Goal: Task Accomplishment & Management: Use online tool/utility

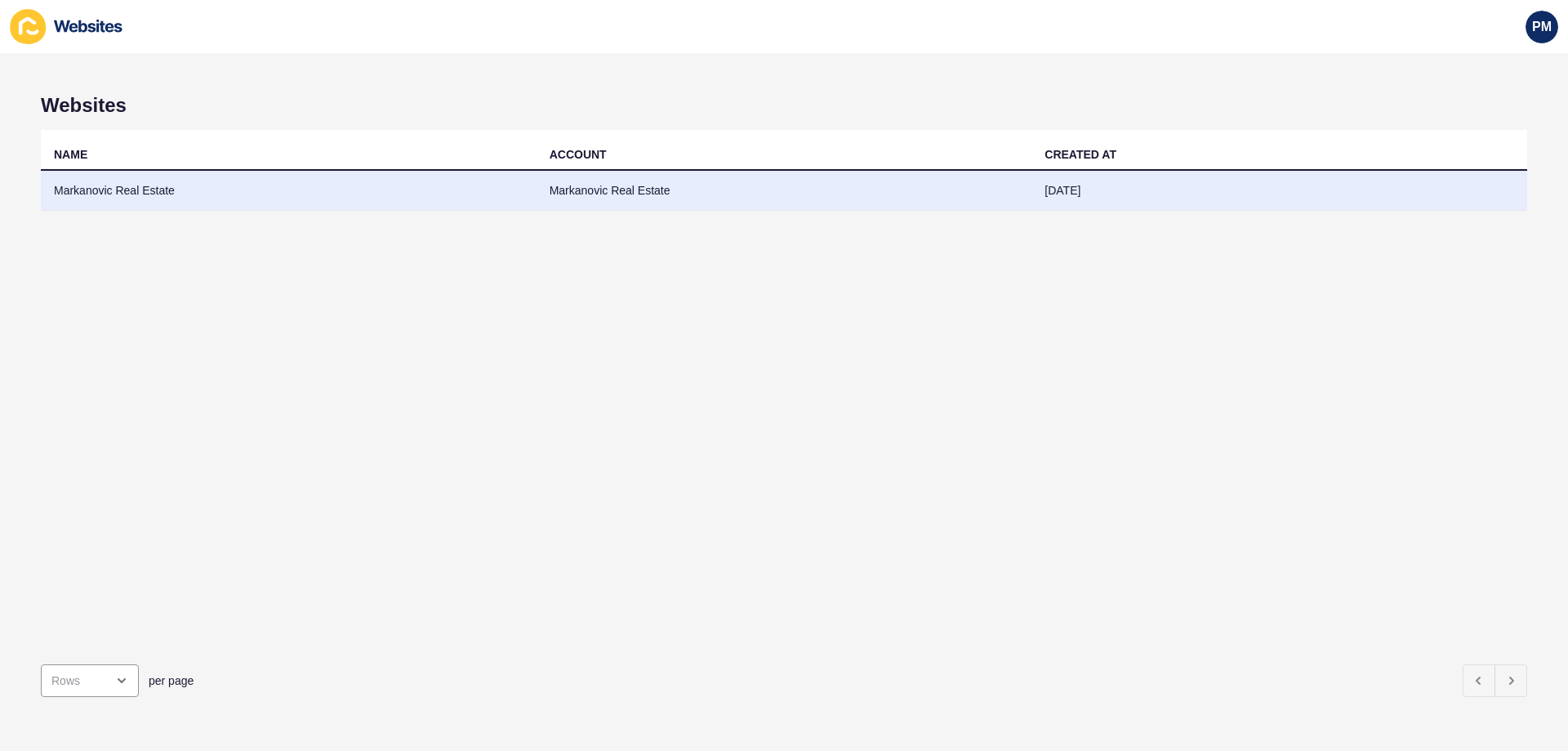
click at [319, 190] on td "Markanovic Real Estate" at bounding box center [289, 191] width 496 height 40
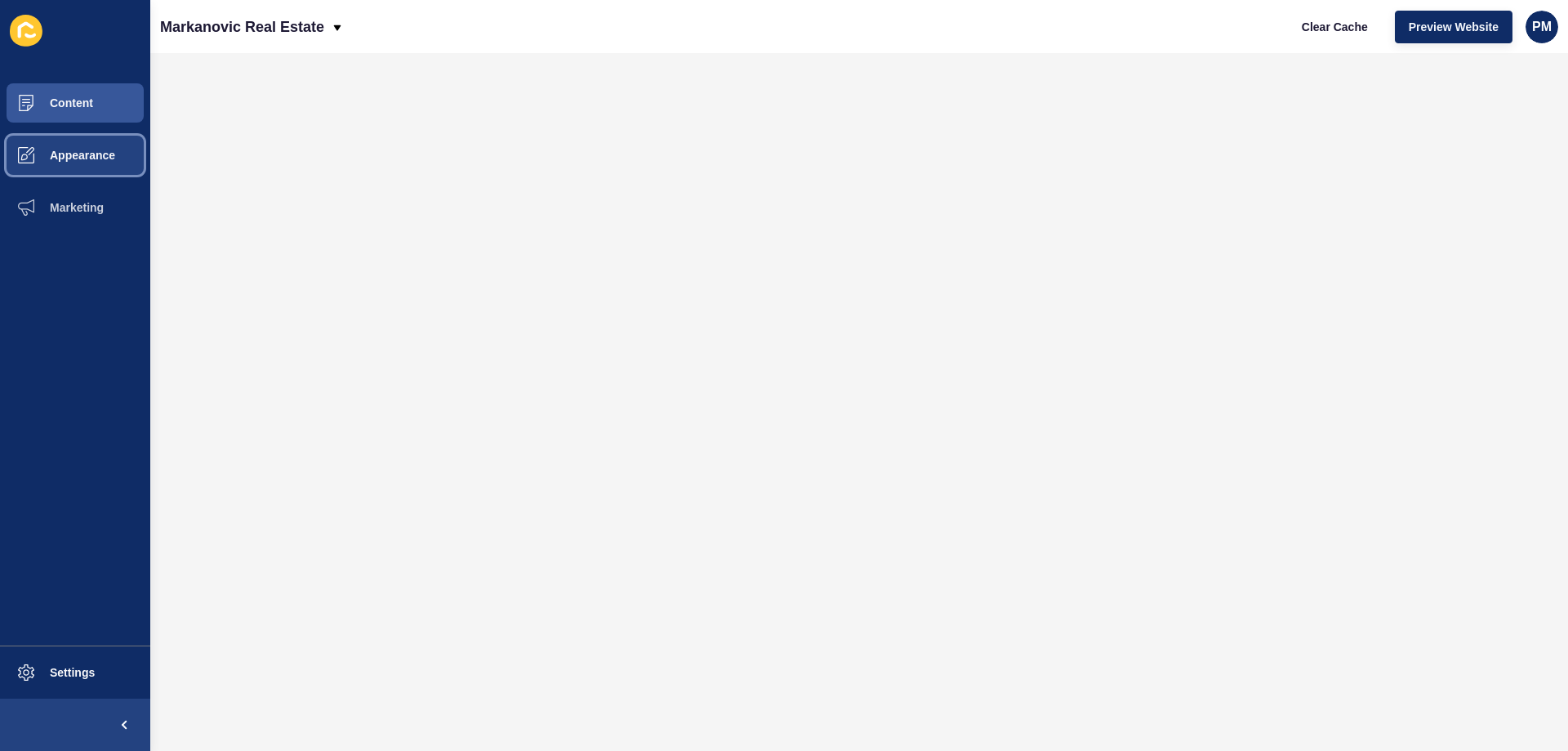
click at [113, 153] on span "Appearance" at bounding box center [56, 154] width 118 height 13
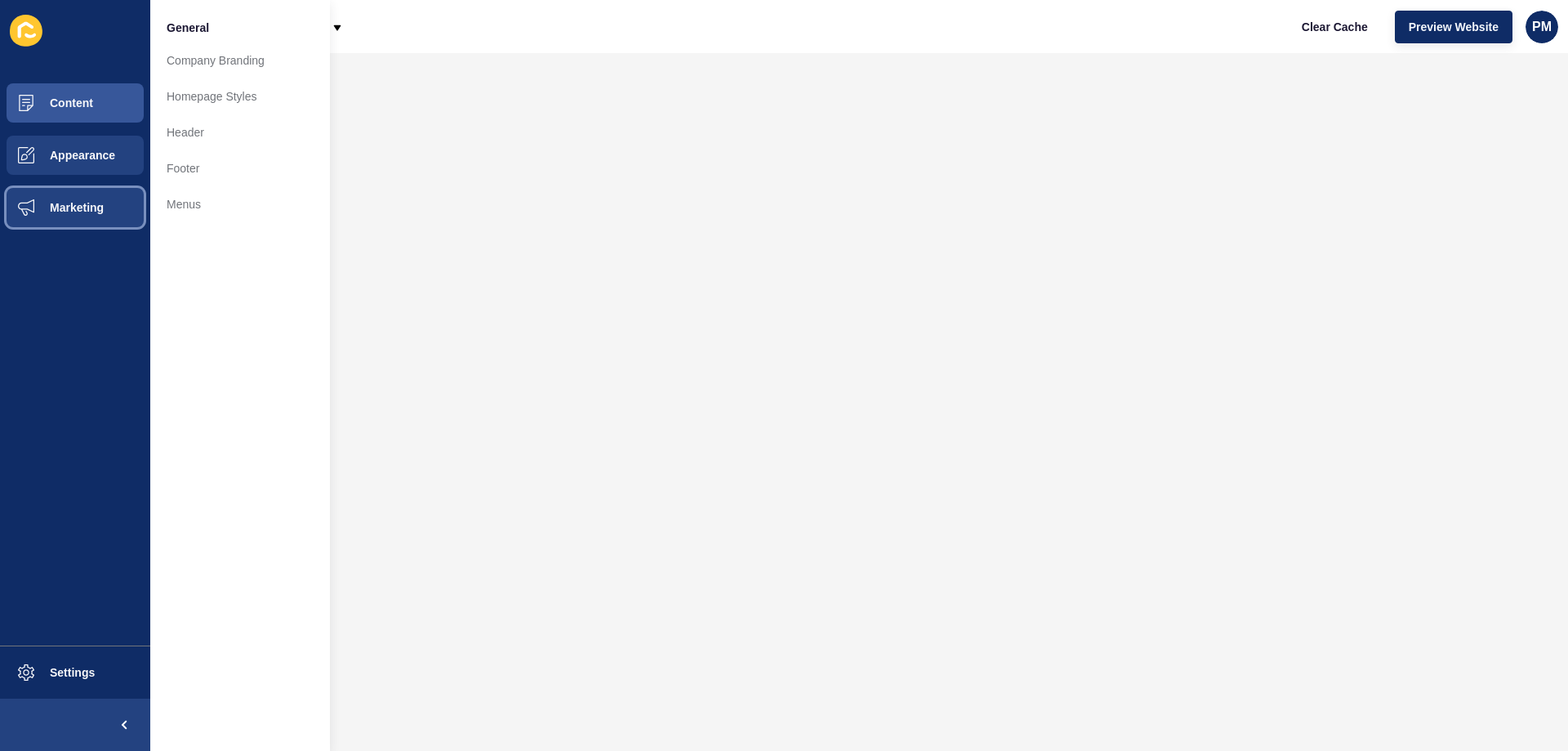
click at [81, 219] on button "Marketing" at bounding box center [75, 207] width 150 height 52
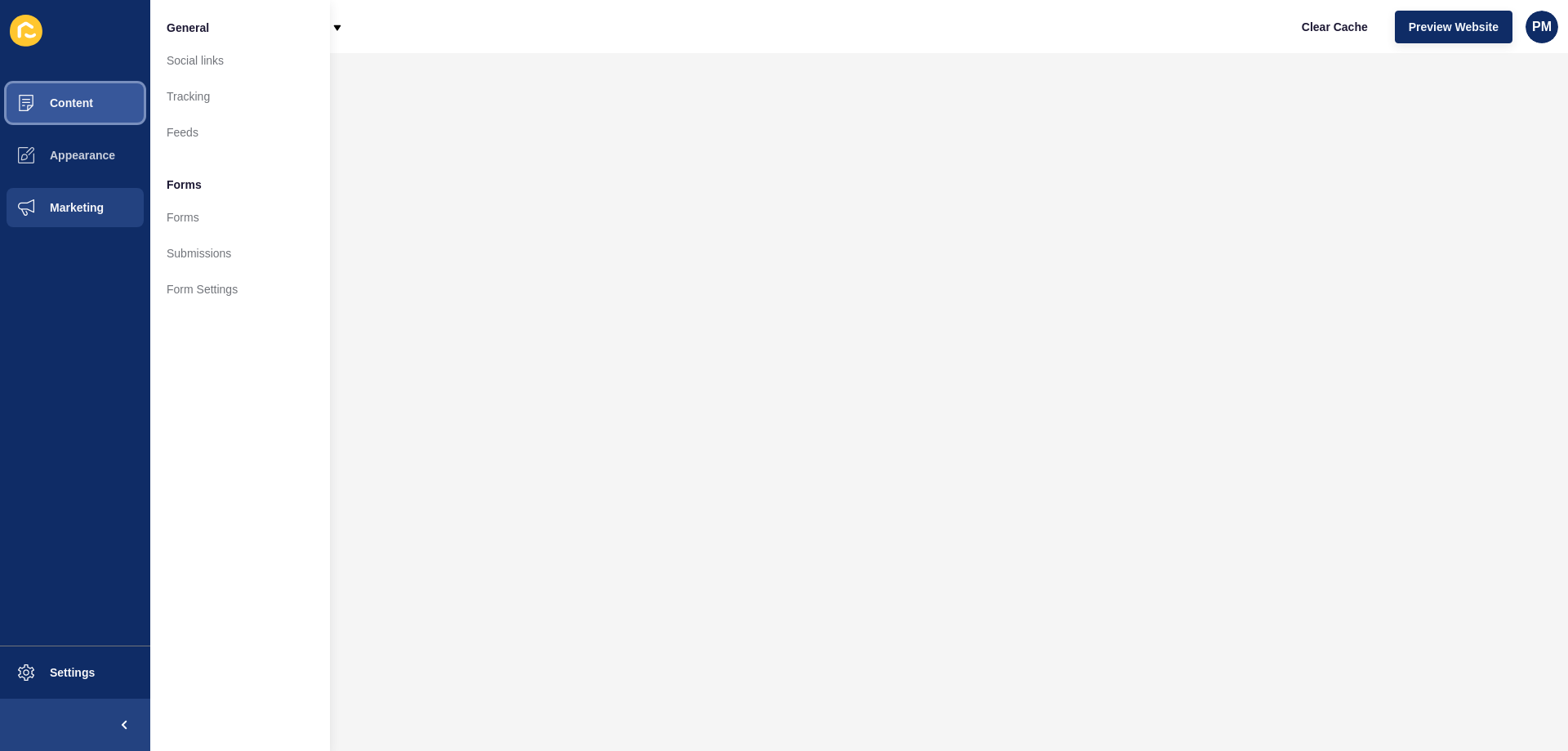
click at [94, 93] on button "Content" at bounding box center [75, 103] width 150 height 52
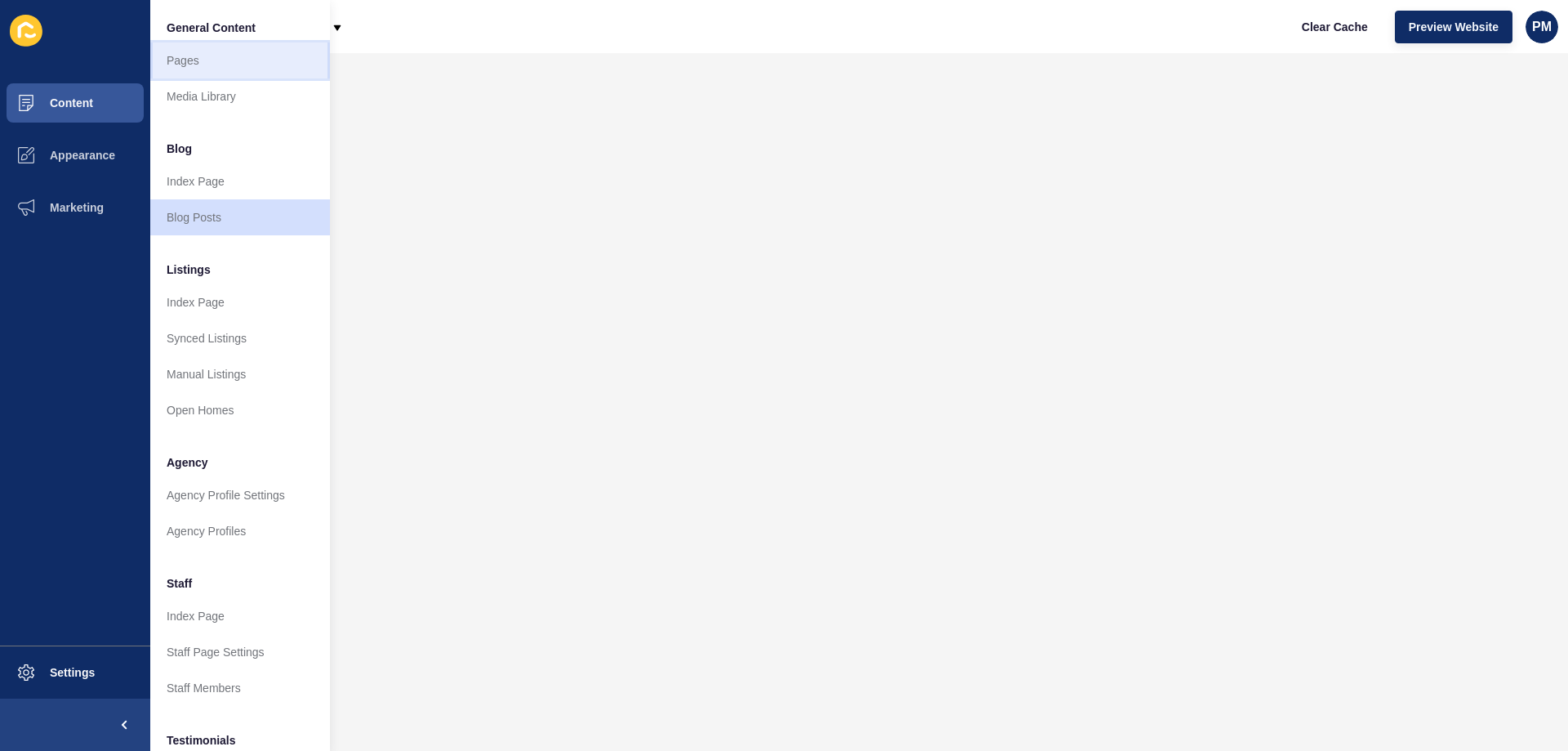
click at [205, 59] on link "Pages" at bounding box center [239, 60] width 179 height 36
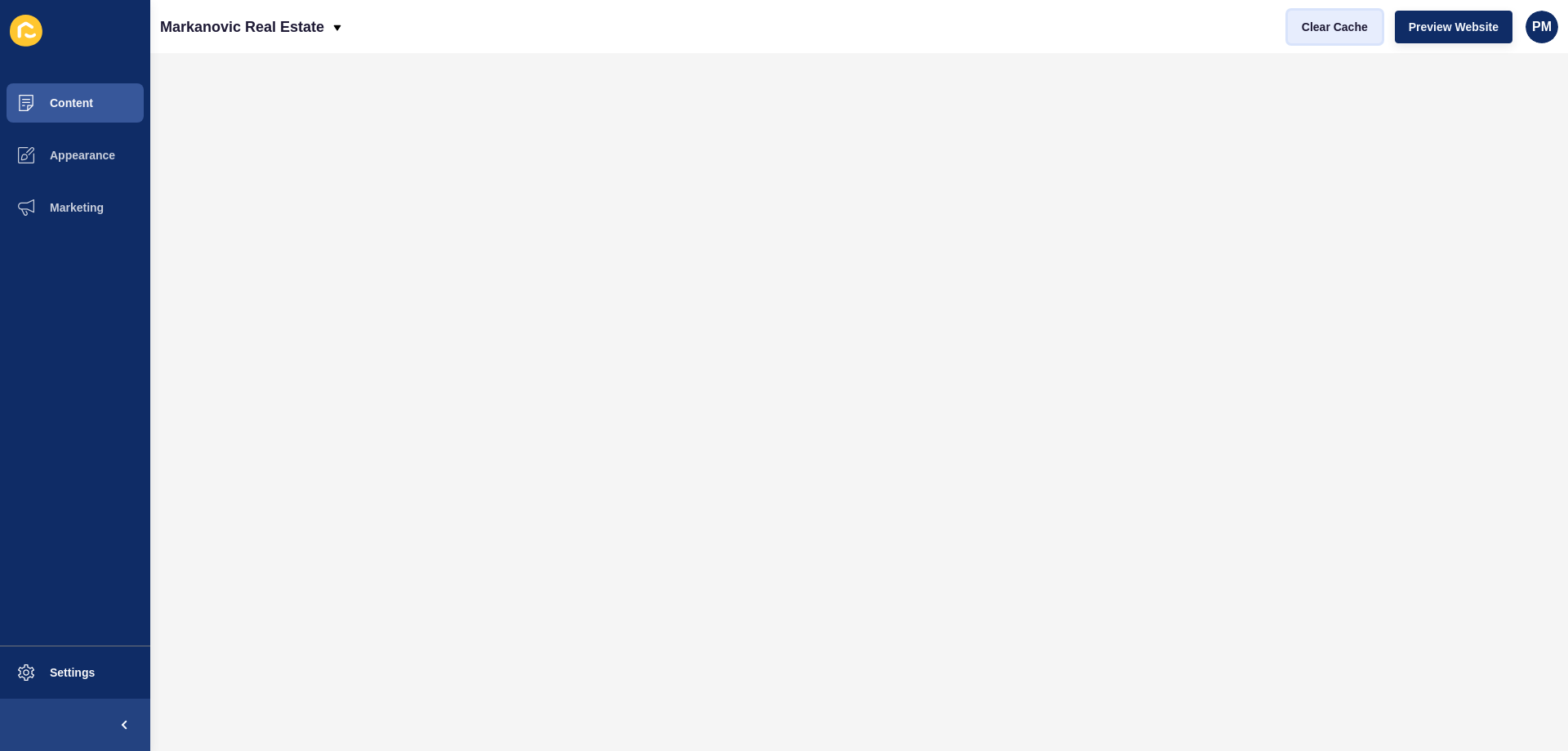
click at [1322, 24] on span "Clear Cache" at bounding box center [1335, 27] width 66 height 16
click at [1327, 35] on span "Clear Cache" at bounding box center [1335, 27] width 66 height 16
click at [86, 106] on span "Content" at bounding box center [45, 102] width 95 height 13
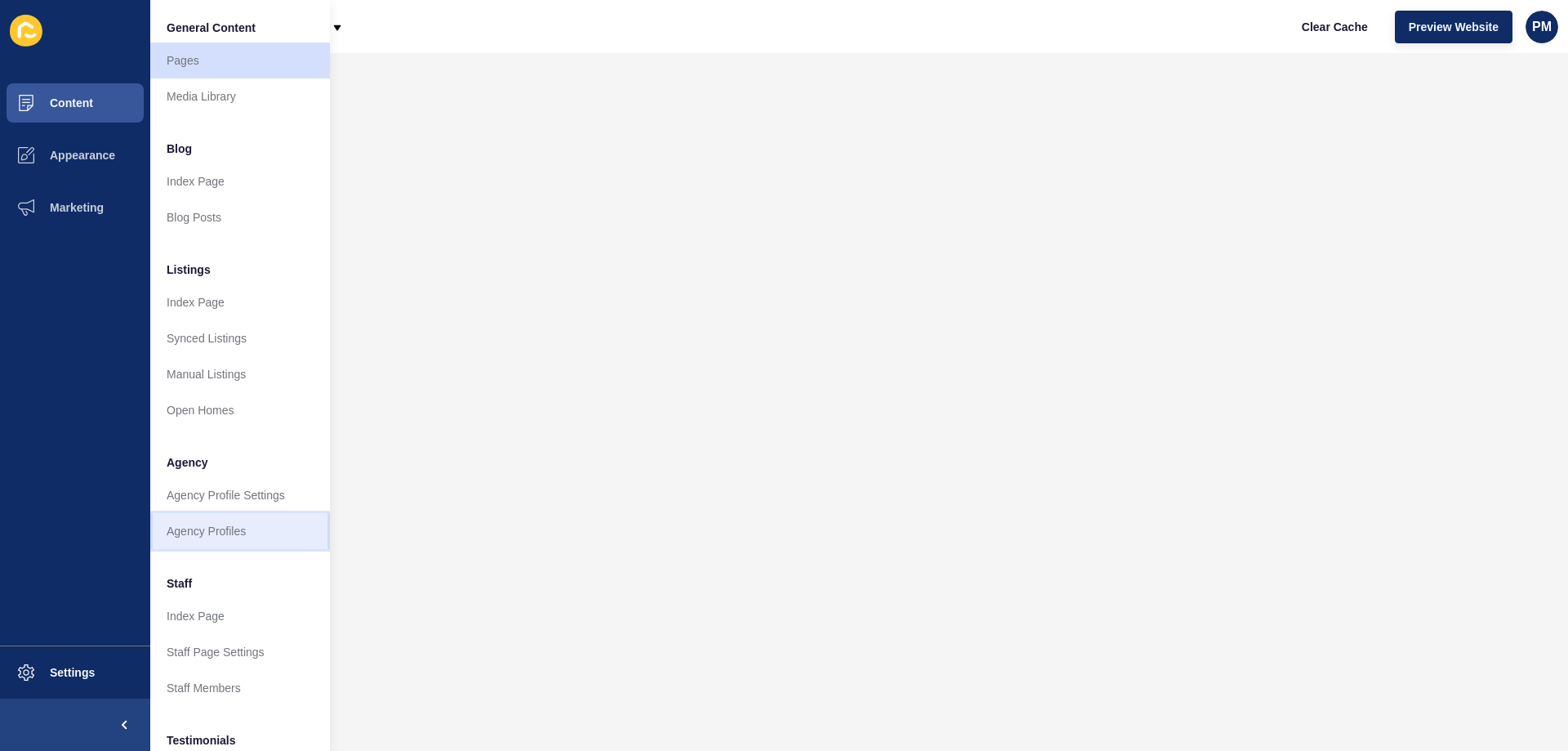
click at [245, 523] on link "Agency Profiles" at bounding box center [239, 531] width 179 height 36
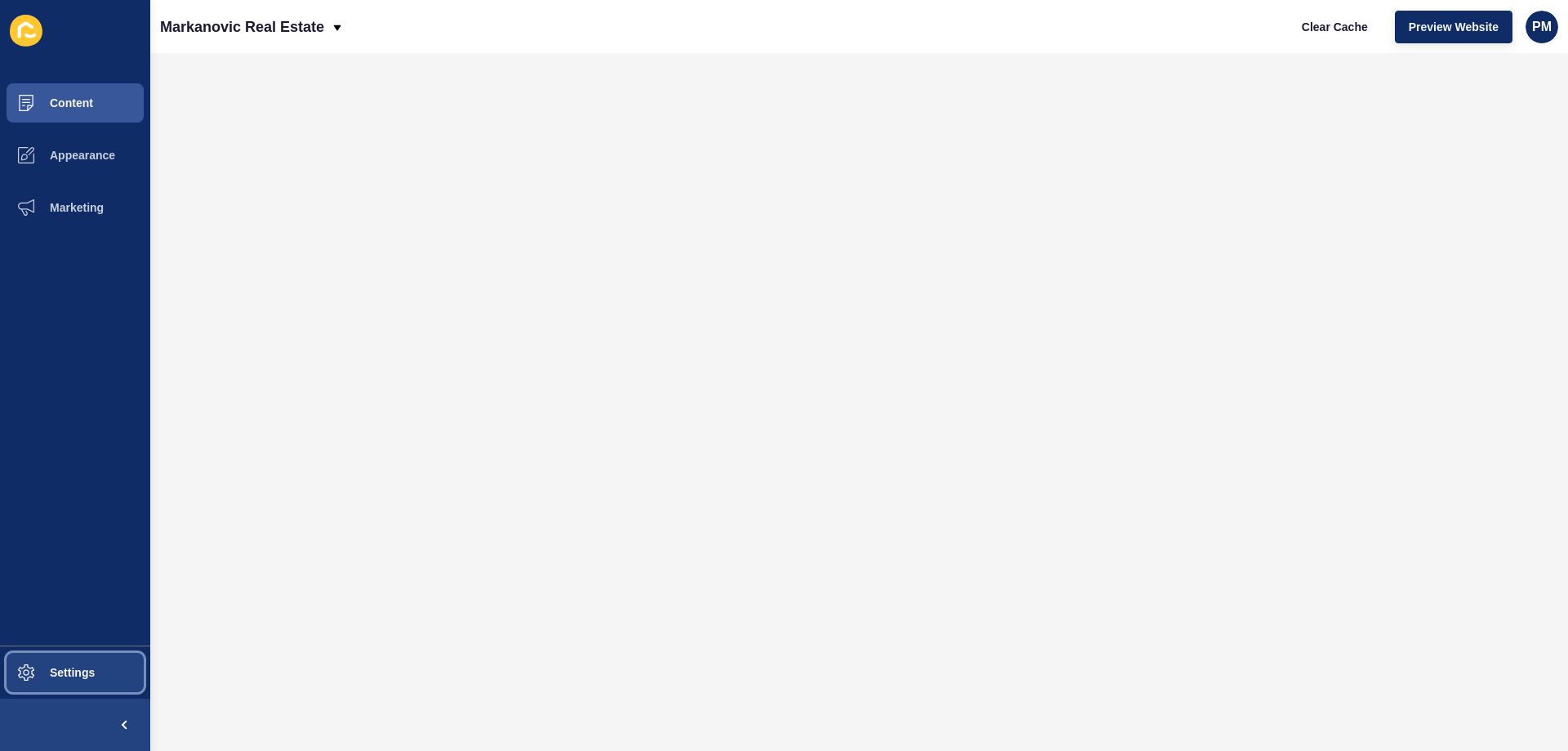
click at [68, 665] on button "Settings" at bounding box center [75, 672] width 150 height 52
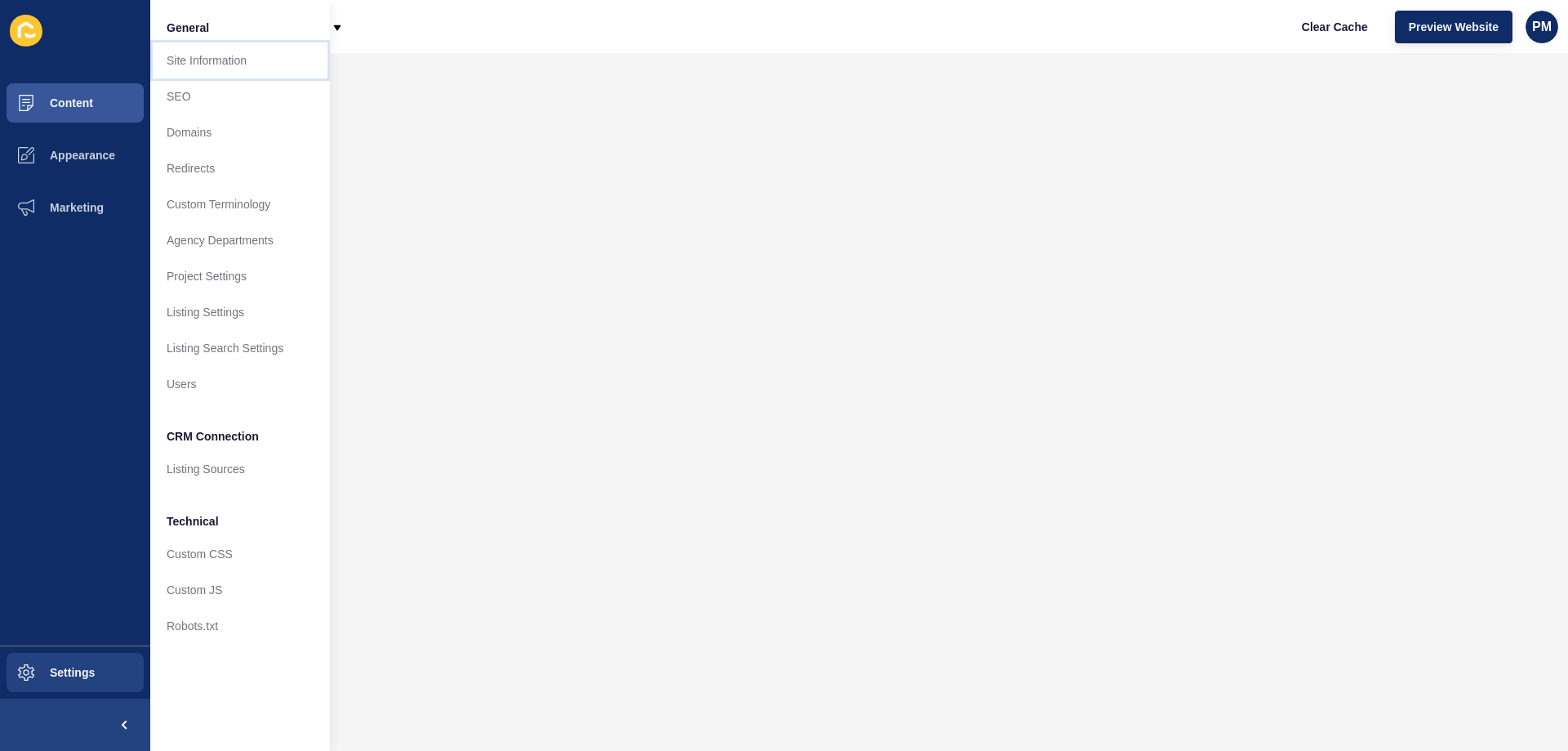
click at [210, 58] on link "Site Information" at bounding box center [239, 60] width 179 height 36
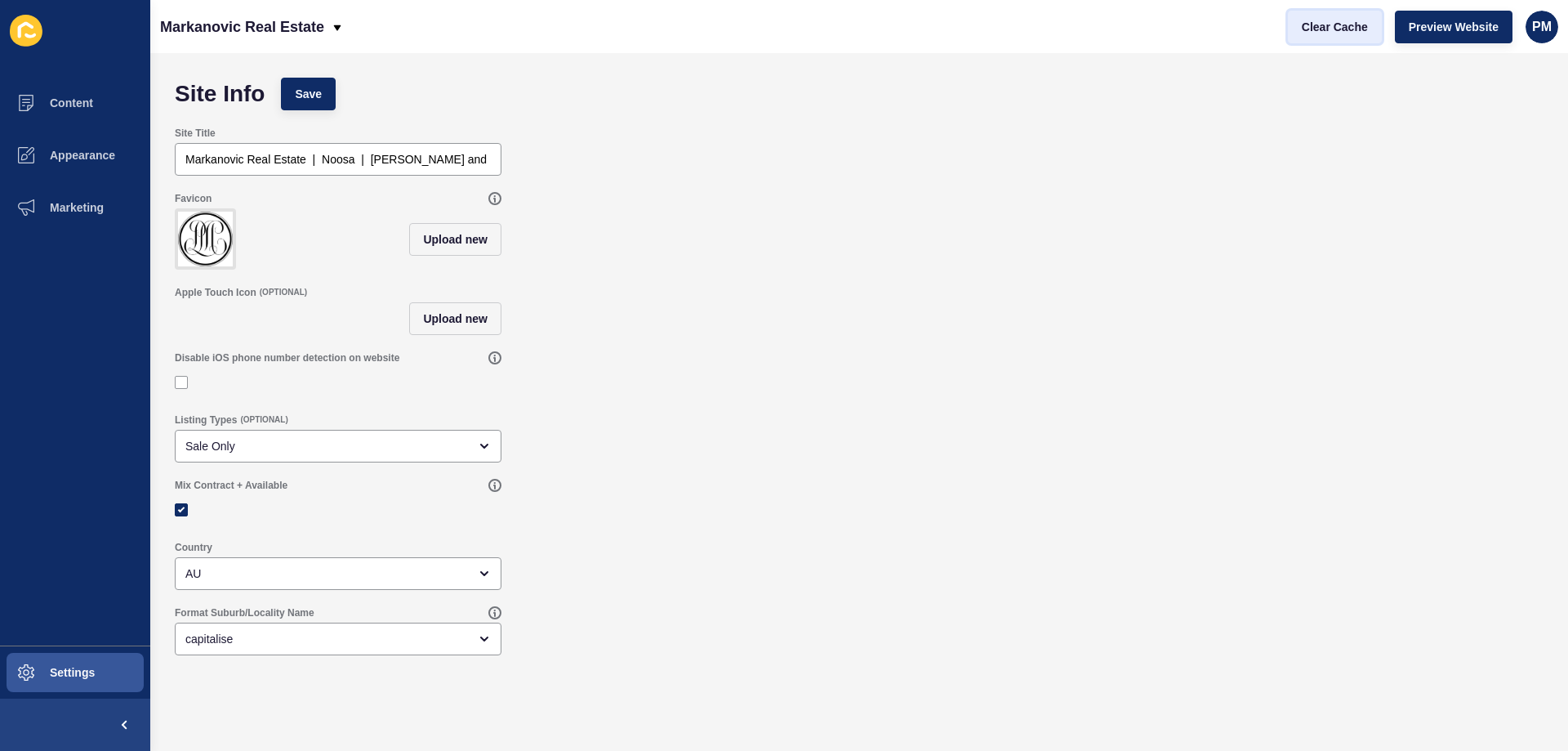
click at [1313, 25] on span "Clear Cache" at bounding box center [1335, 27] width 66 height 16
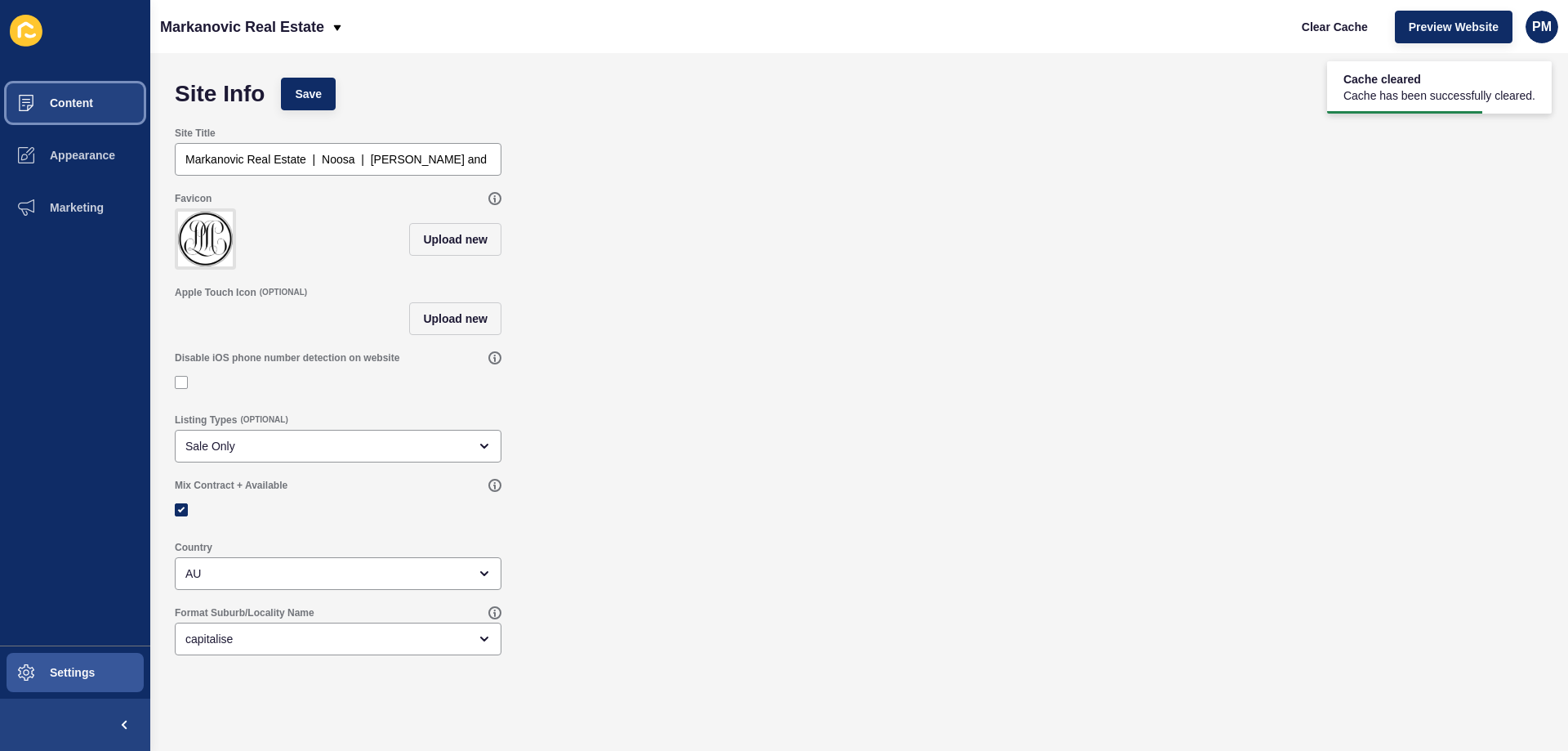
click at [63, 94] on button "Content" at bounding box center [75, 103] width 150 height 52
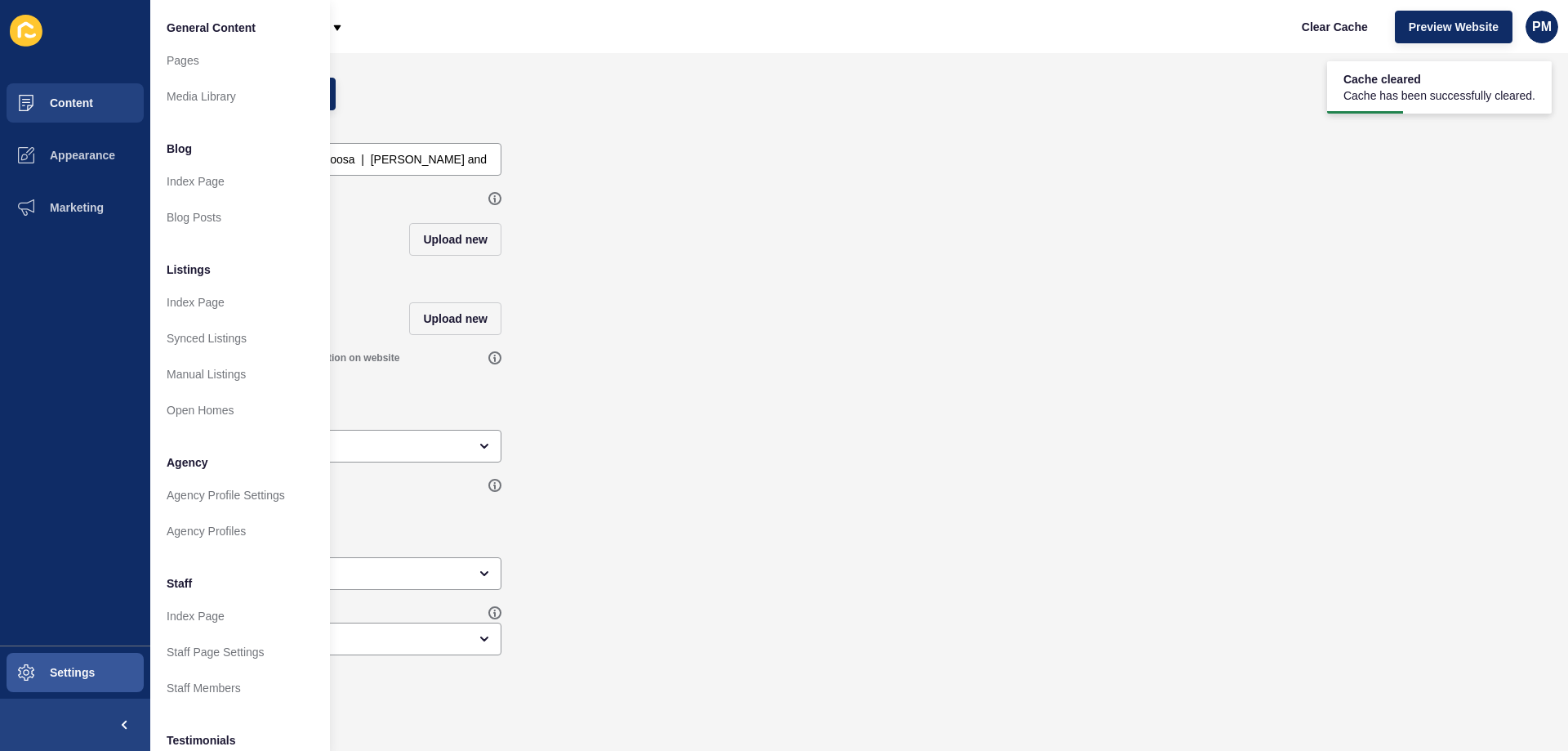
click at [29, 30] on icon at bounding box center [26, 30] width 33 height 32
click at [89, 201] on span "Marketing" at bounding box center [50, 207] width 106 height 13
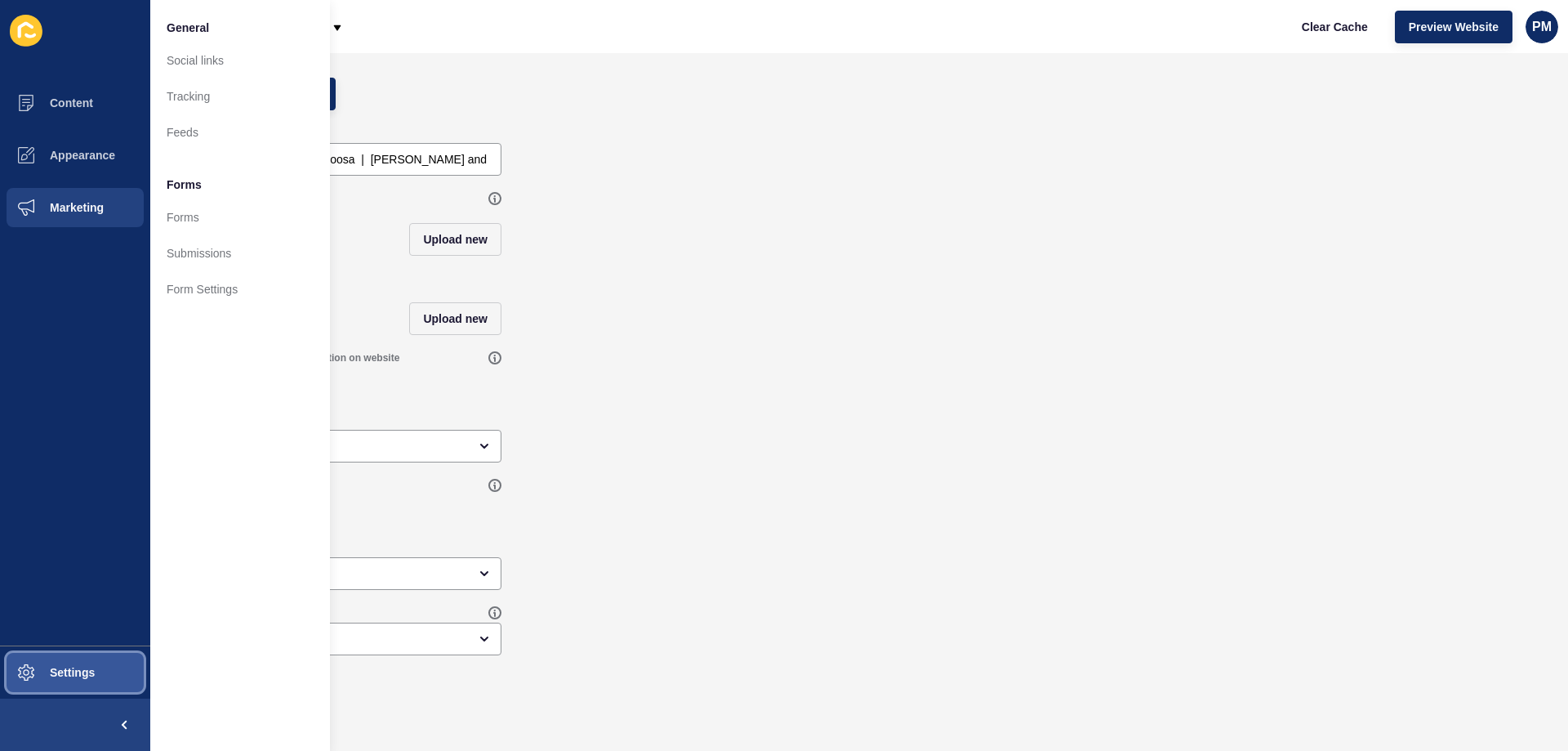
click at [49, 671] on span "Settings" at bounding box center [46, 672] width 97 height 13
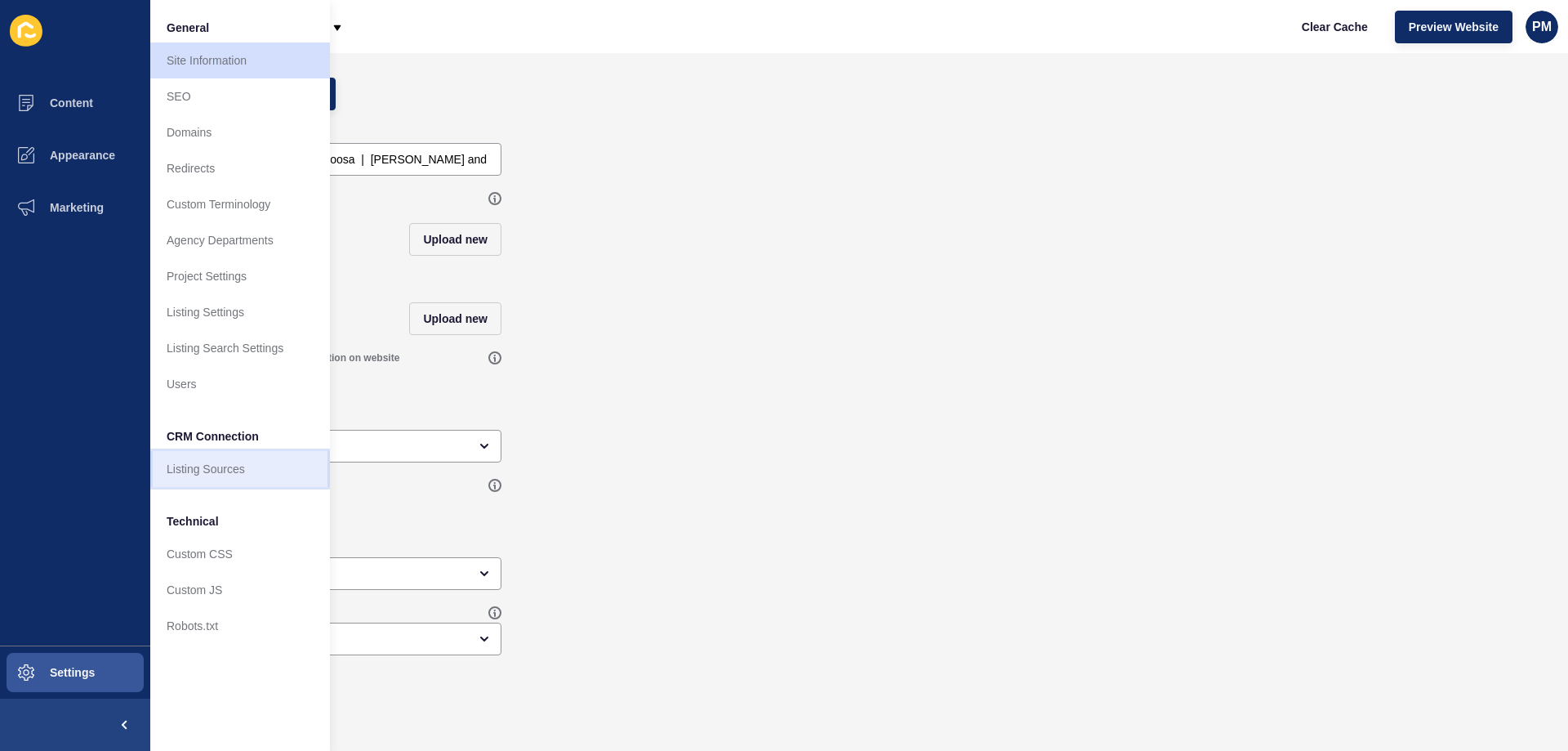
click at [212, 473] on link "Listing Sources" at bounding box center [239, 468] width 179 height 36
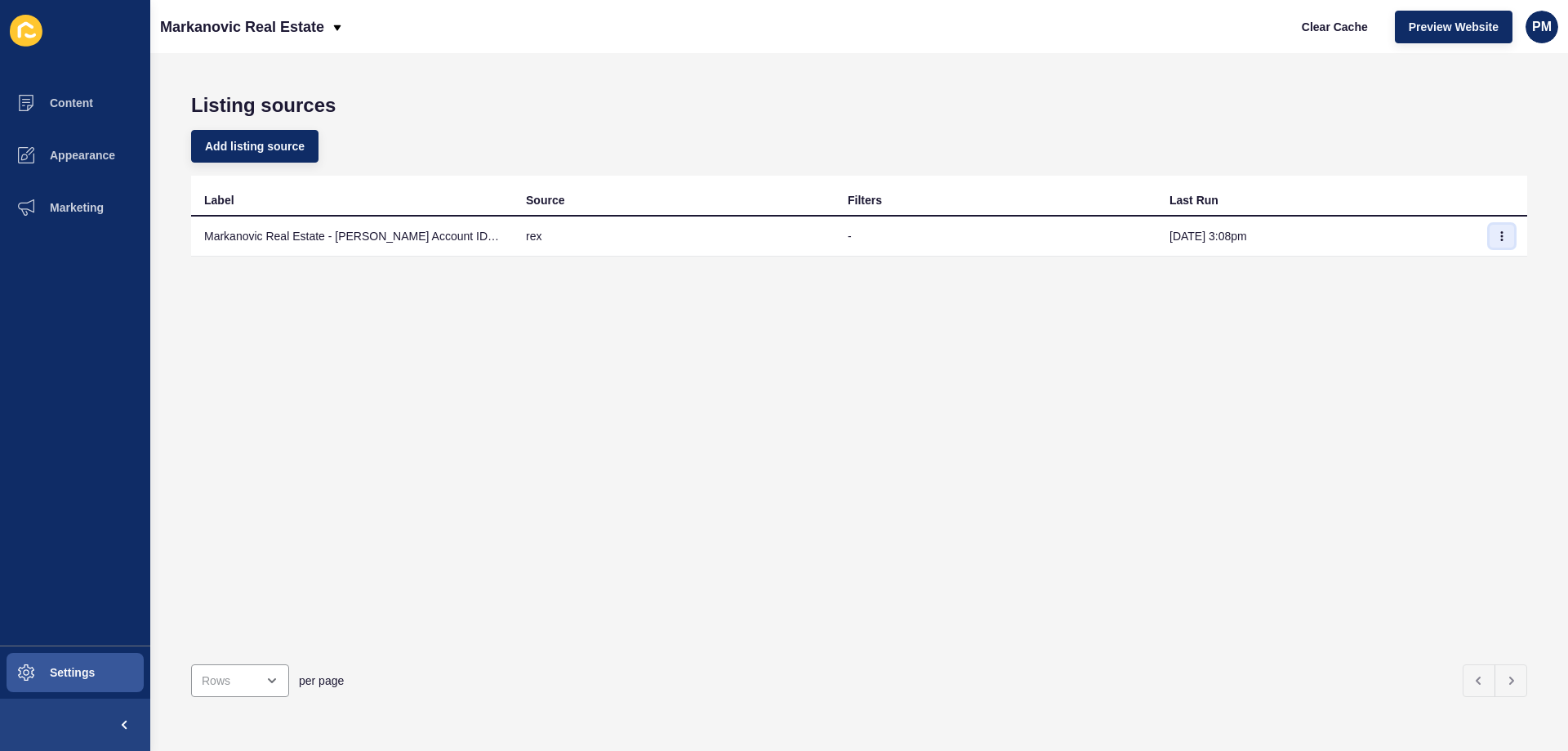
click at [1497, 235] on icon "button" at bounding box center [1501, 236] width 10 height 10
click at [1448, 264] on link "Sync now" at bounding box center [1445, 268] width 114 height 36
click at [94, 102] on button "Content" at bounding box center [75, 103] width 150 height 52
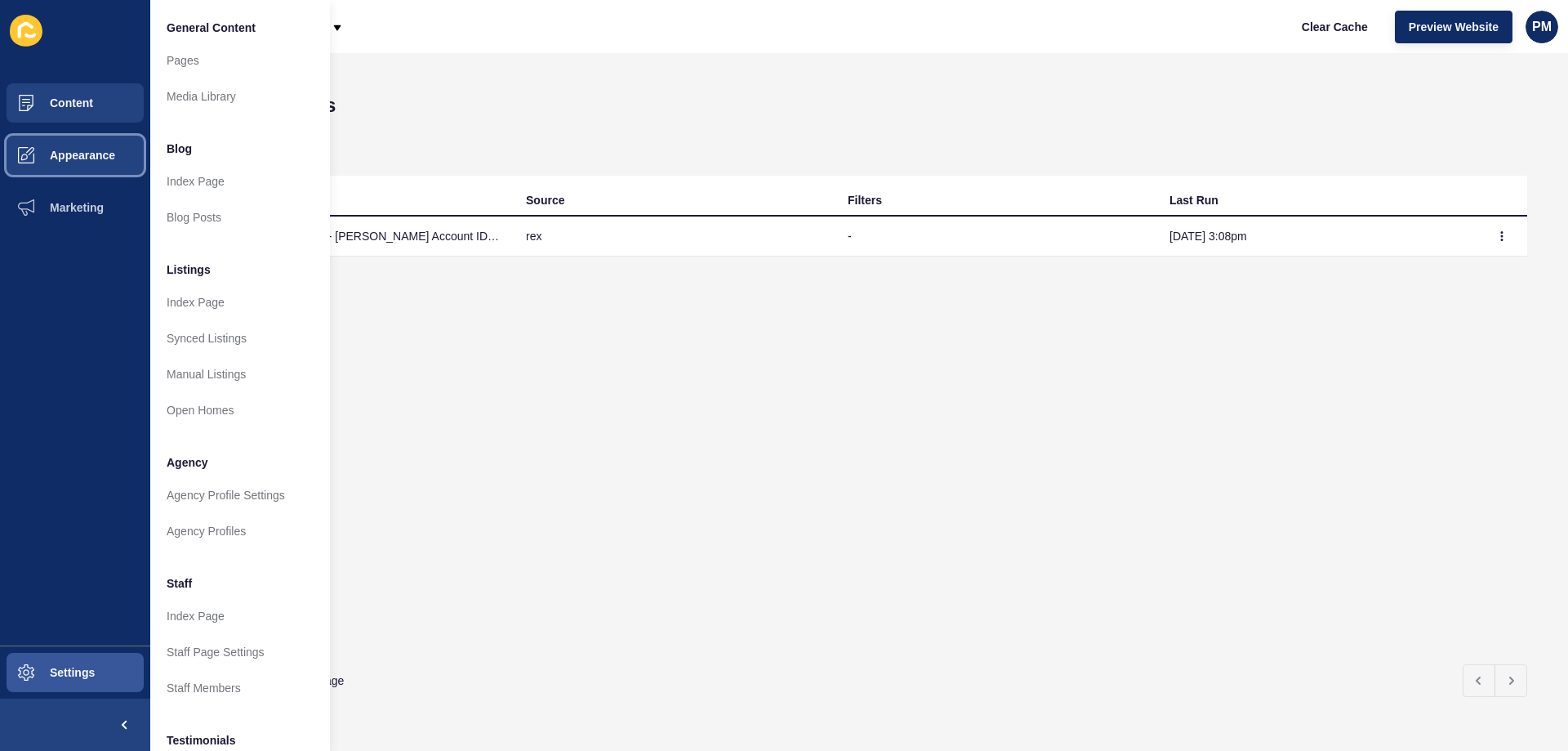
click at [106, 179] on button "Appearance" at bounding box center [75, 155] width 150 height 52
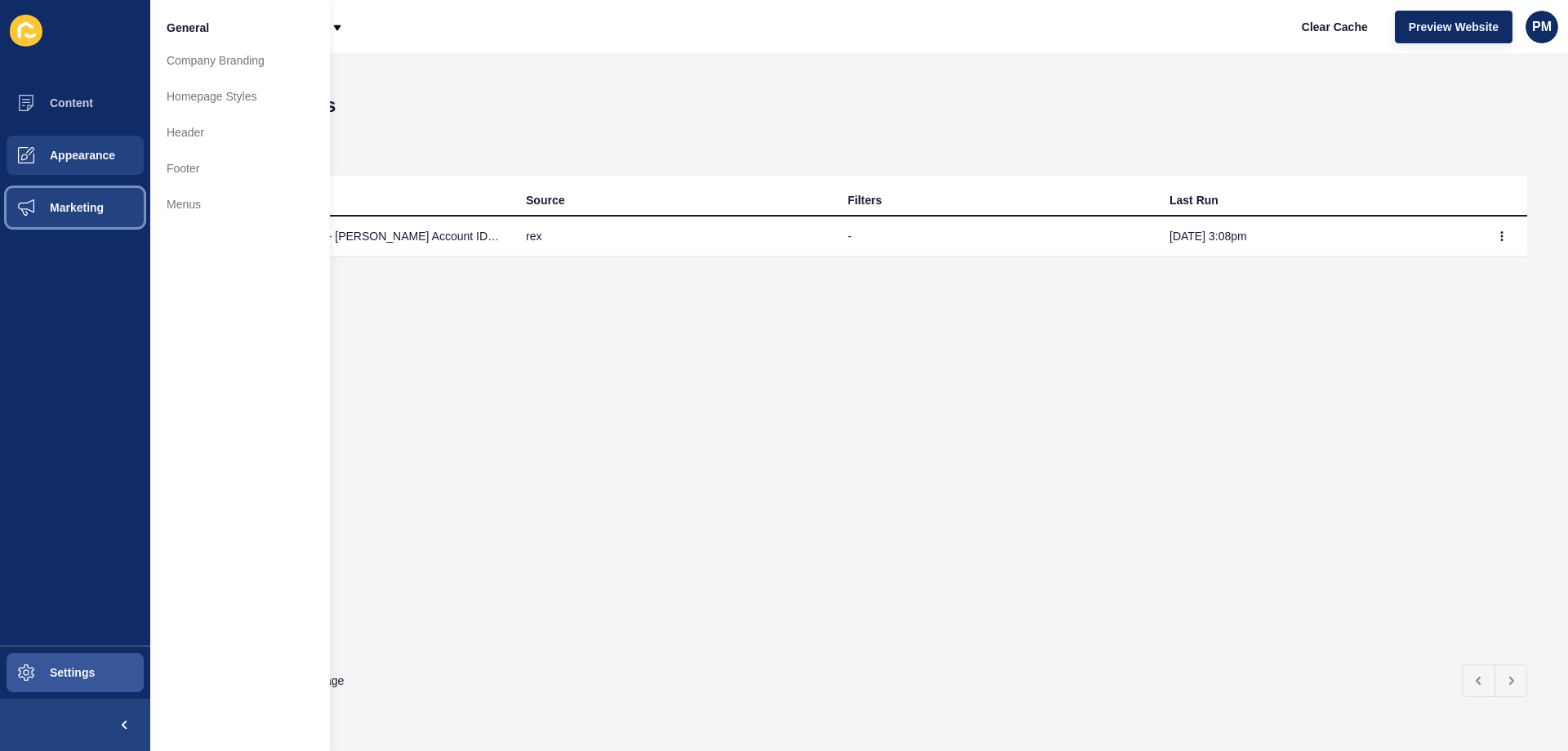
click at [108, 199] on button "Marketing" at bounding box center [75, 207] width 150 height 52
click at [80, 157] on span "Appearance" at bounding box center [56, 154] width 118 height 13
click at [85, 98] on span "Content" at bounding box center [45, 102] width 95 height 13
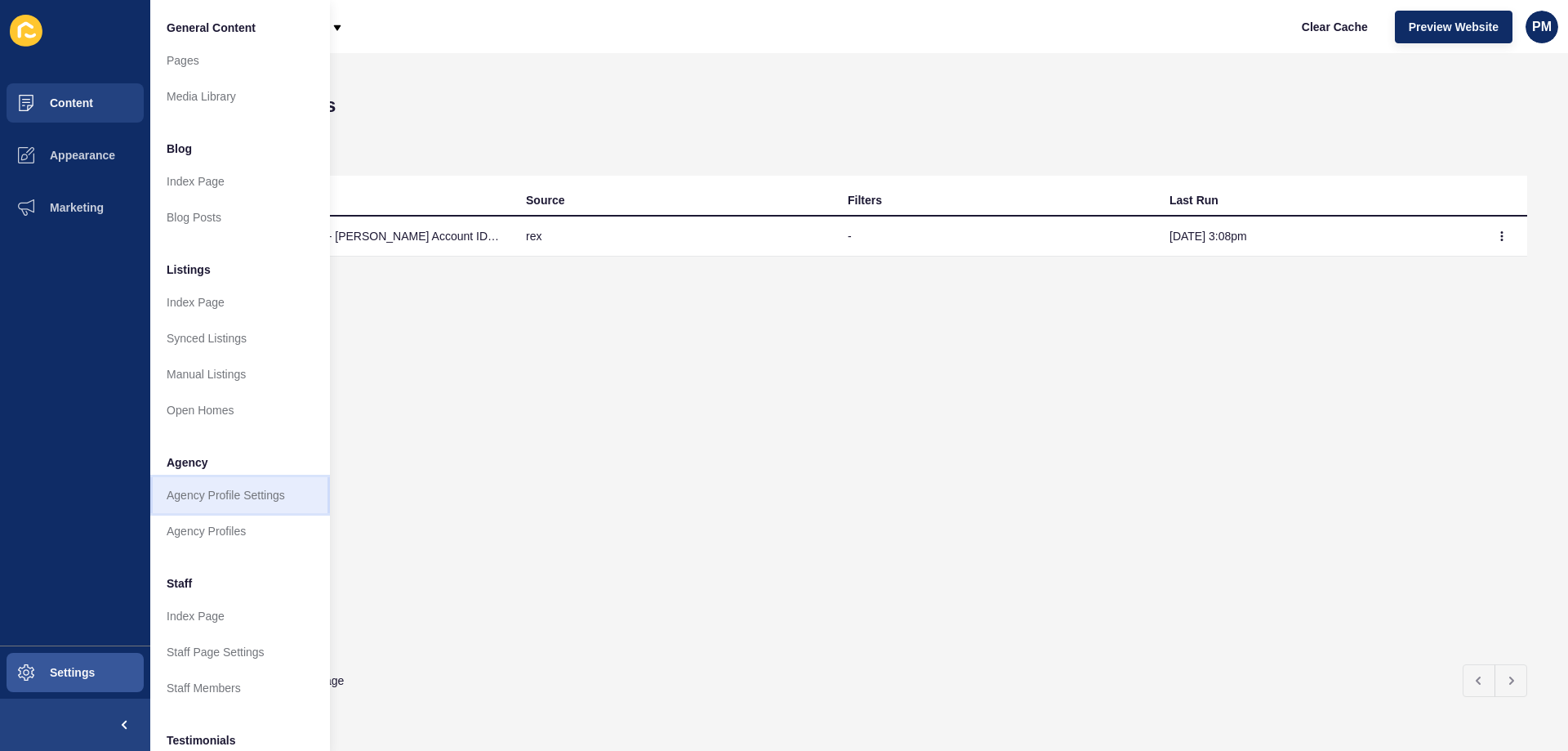
click at [240, 498] on link "Agency Profile Settings" at bounding box center [239, 494] width 179 height 36
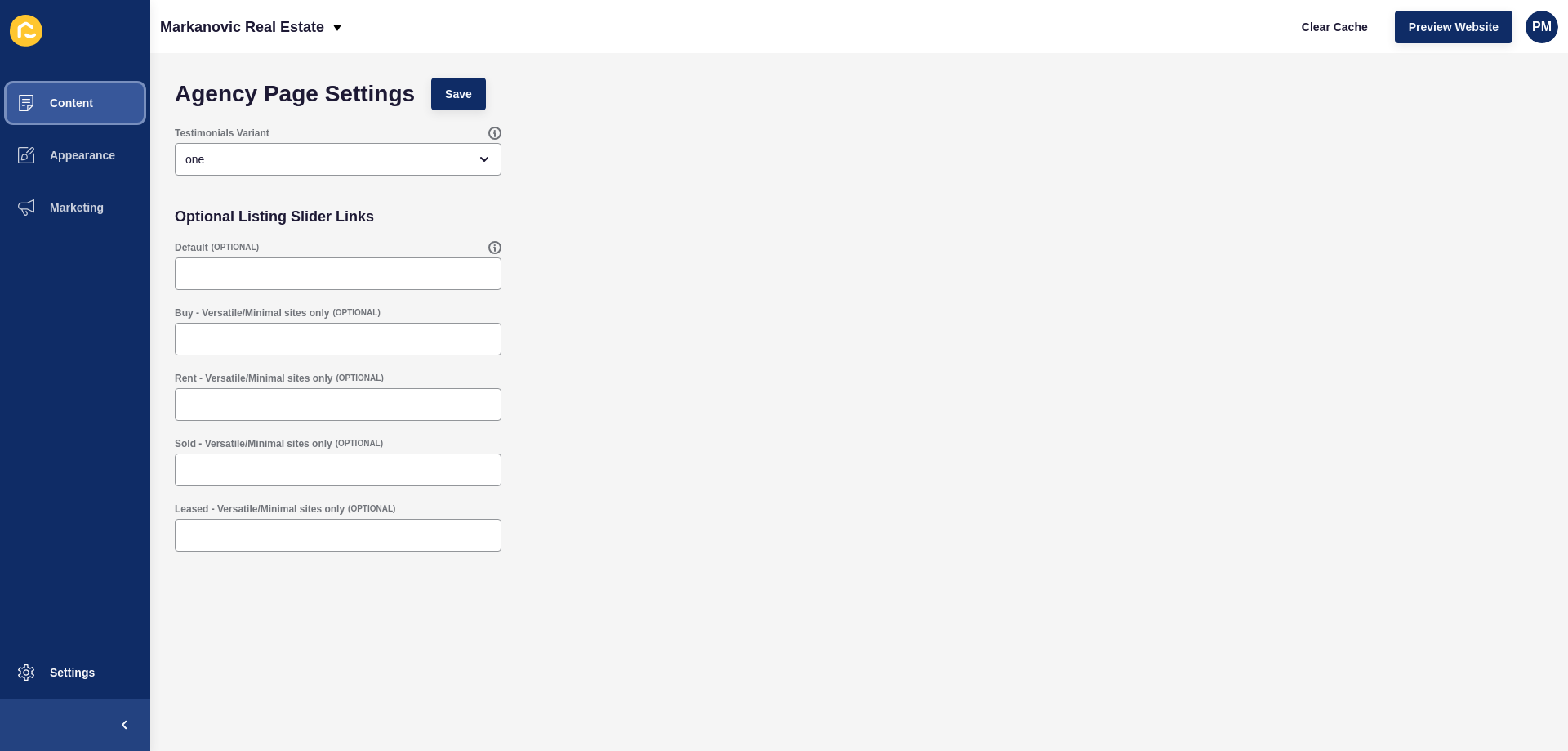
click at [86, 115] on button "Content" at bounding box center [75, 103] width 150 height 52
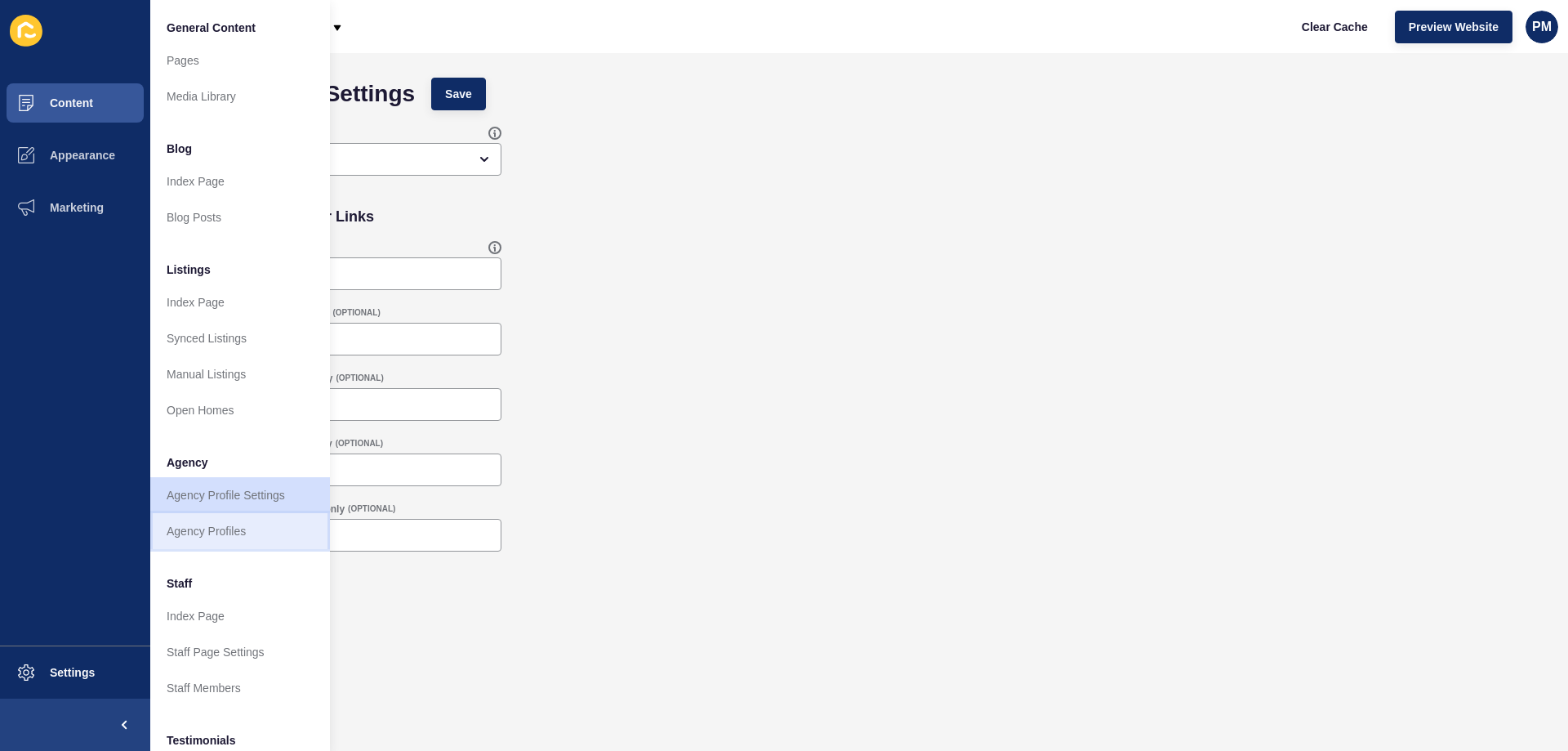
click at [234, 527] on link "Agency Profiles" at bounding box center [239, 531] width 179 height 36
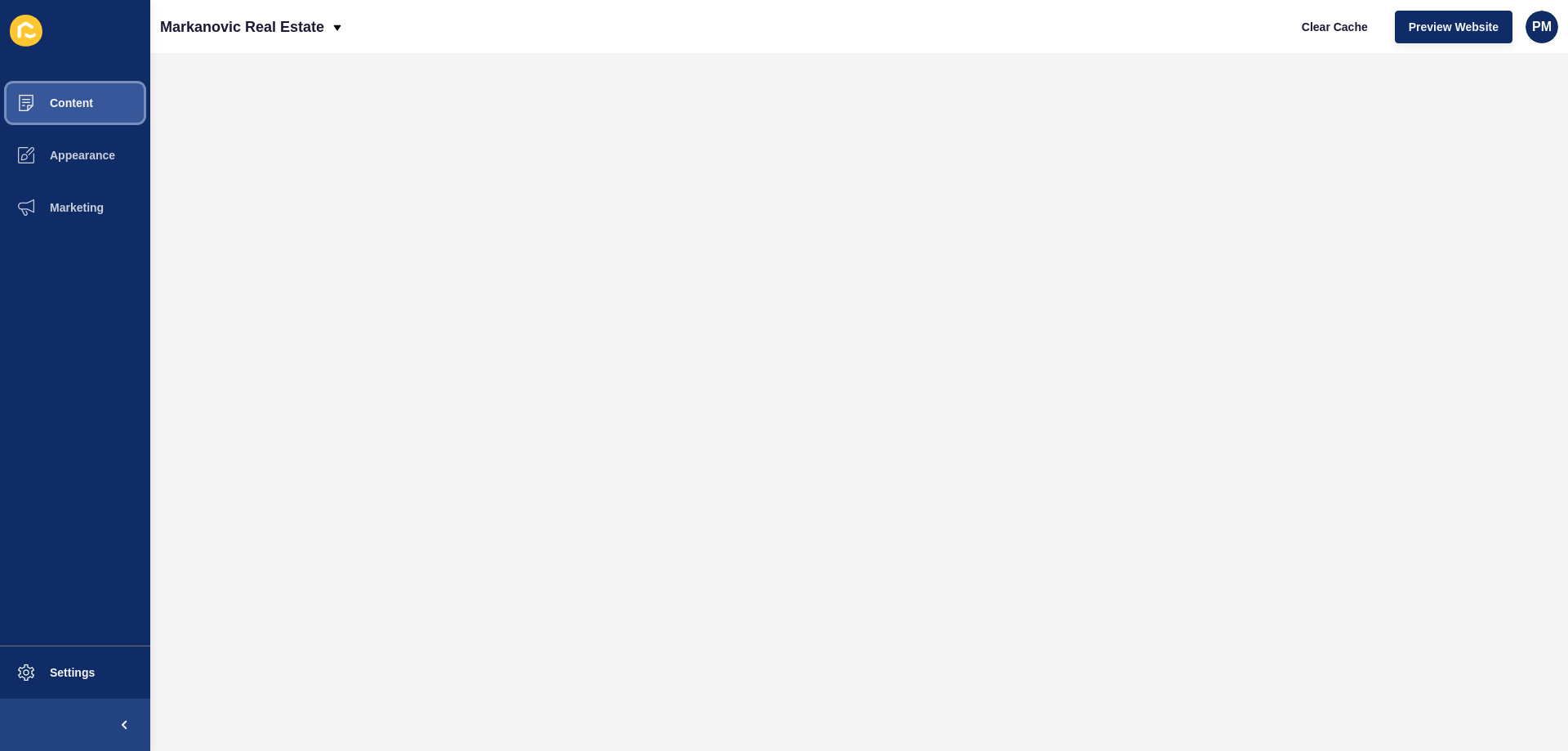
click at [75, 110] on button "Content" at bounding box center [75, 103] width 150 height 52
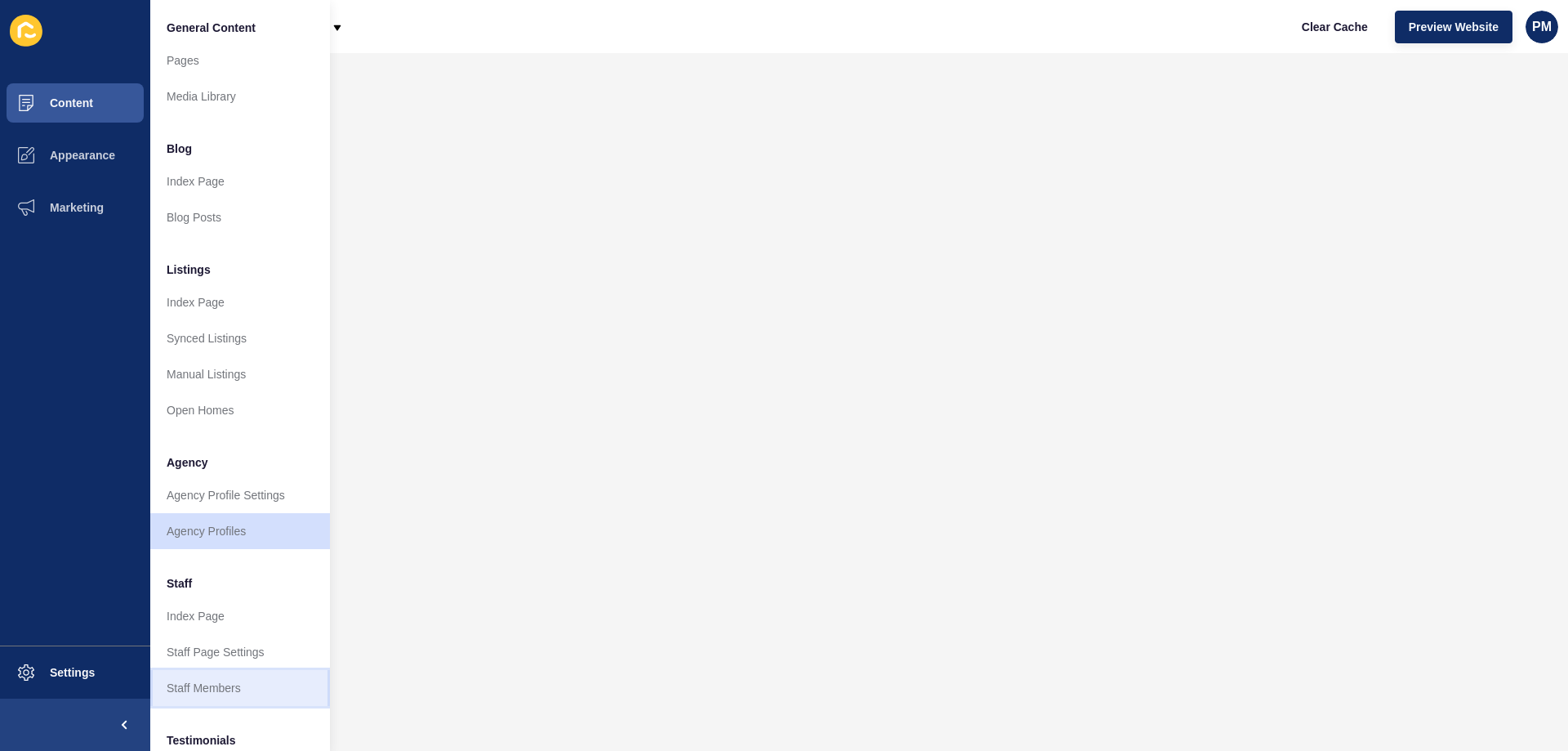
click at [251, 686] on link "Staff Members" at bounding box center [239, 687] width 179 height 36
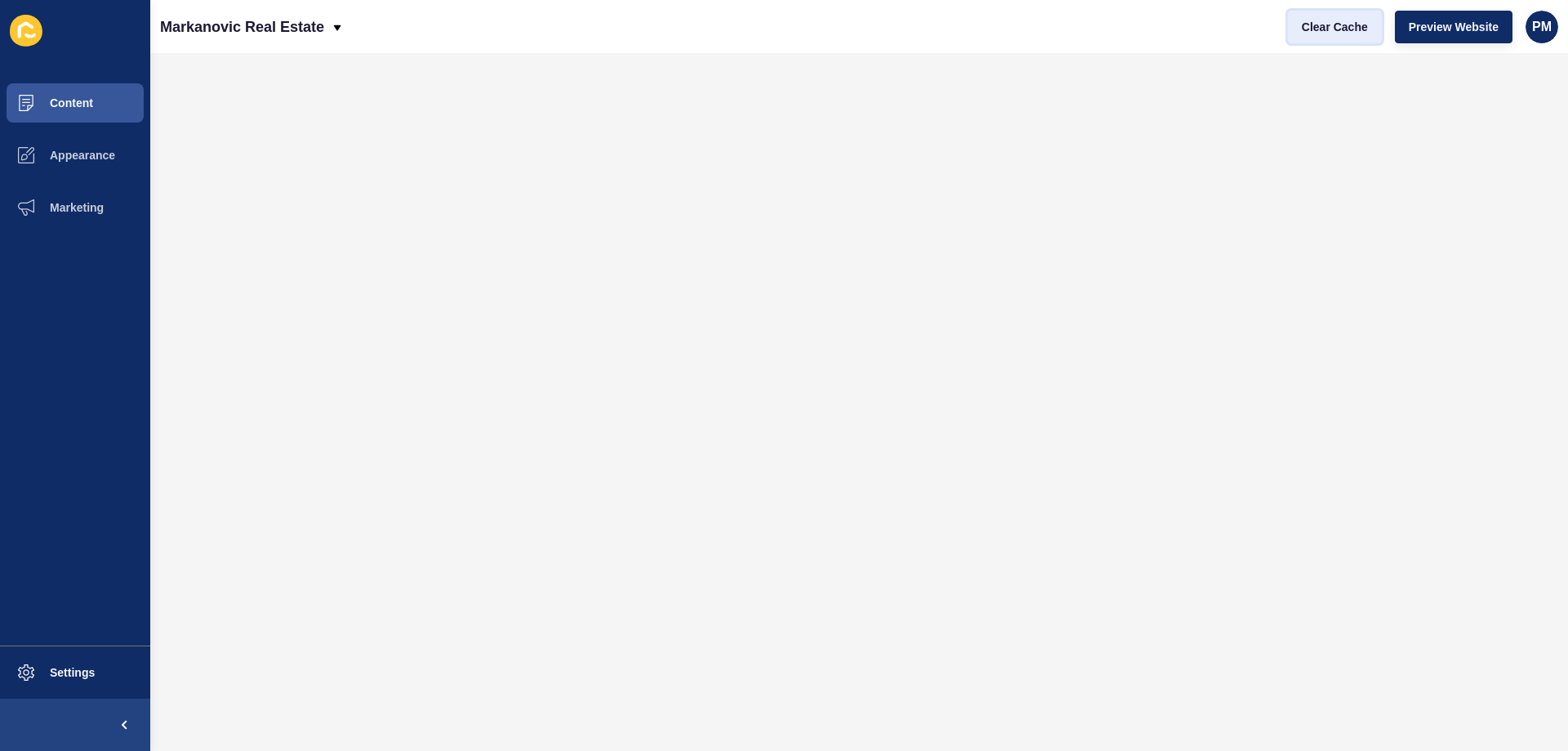
click at [1336, 22] on span "Clear Cache" at bounding box center [1335, 27] width 66 height 16
click at [75, 683] on button "Settings" at bounding box center [75, 672] width 150 height 52
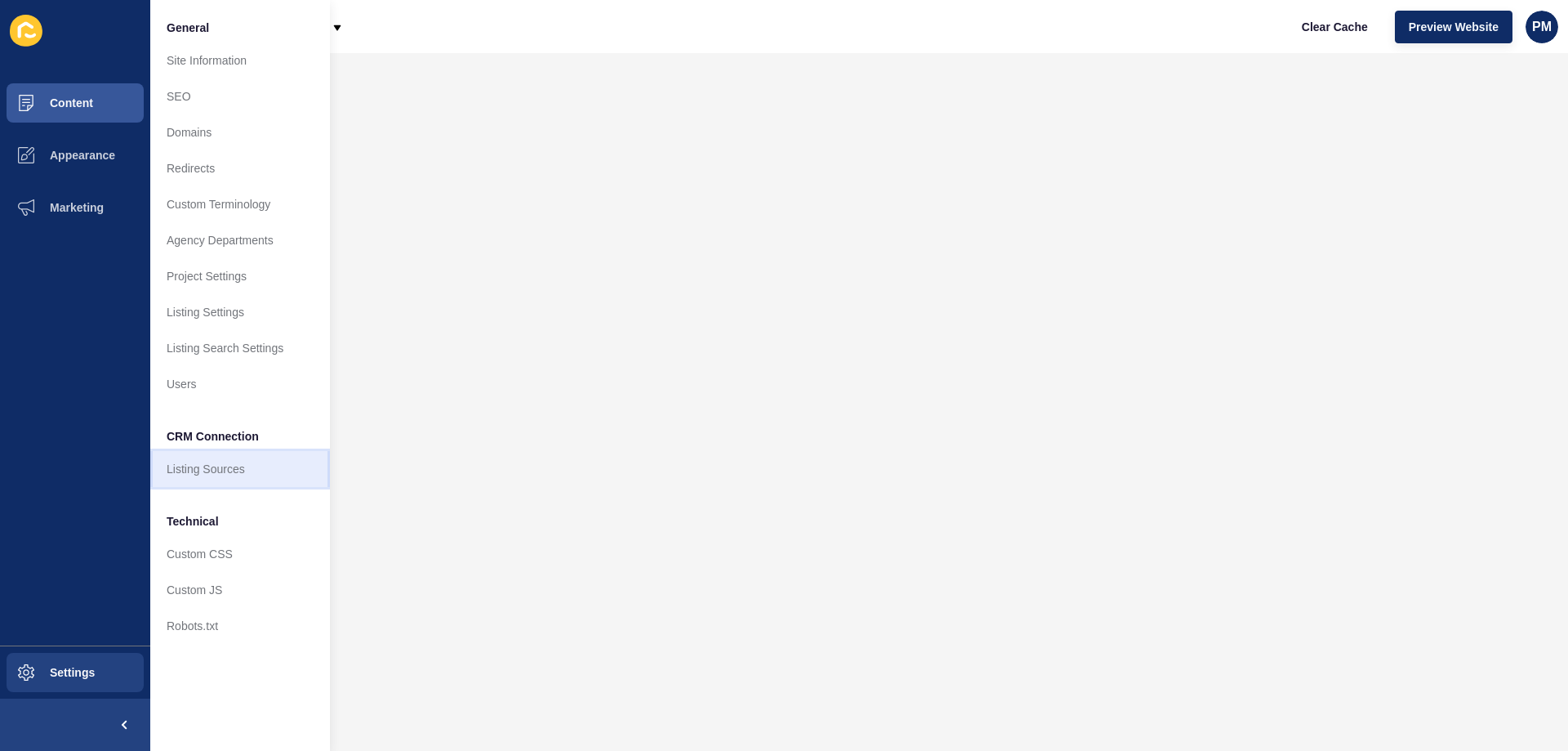
click at [222, 472] on link "Listing Sources" at bounding box center [239, 468] width 179 height 36
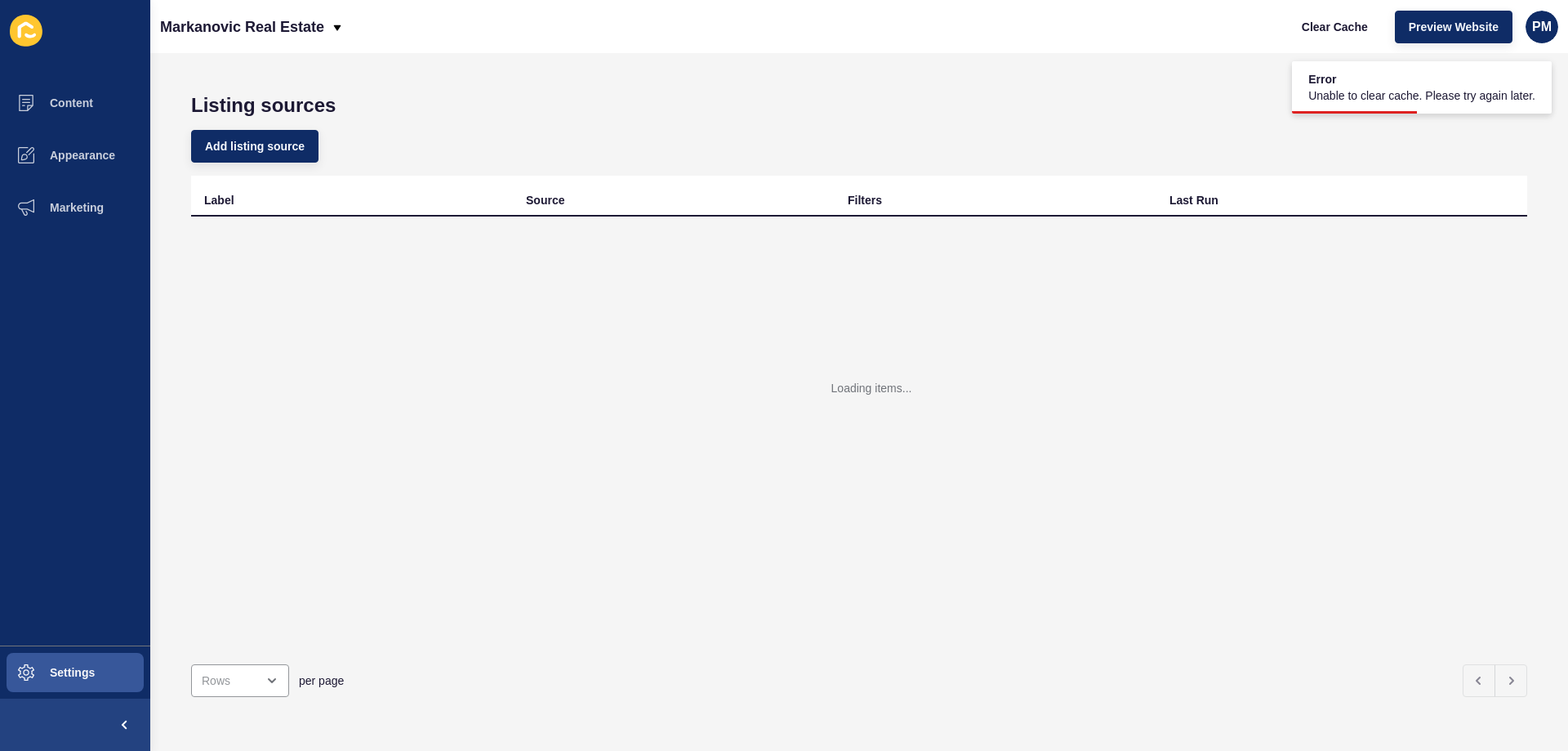
click at [252, 199] on div "Label" at bounding box center [352, 199] width 296 height 16
click at [1376, 199] on div "Last Run" at bounding box center [1317, 199] width 296 height 16
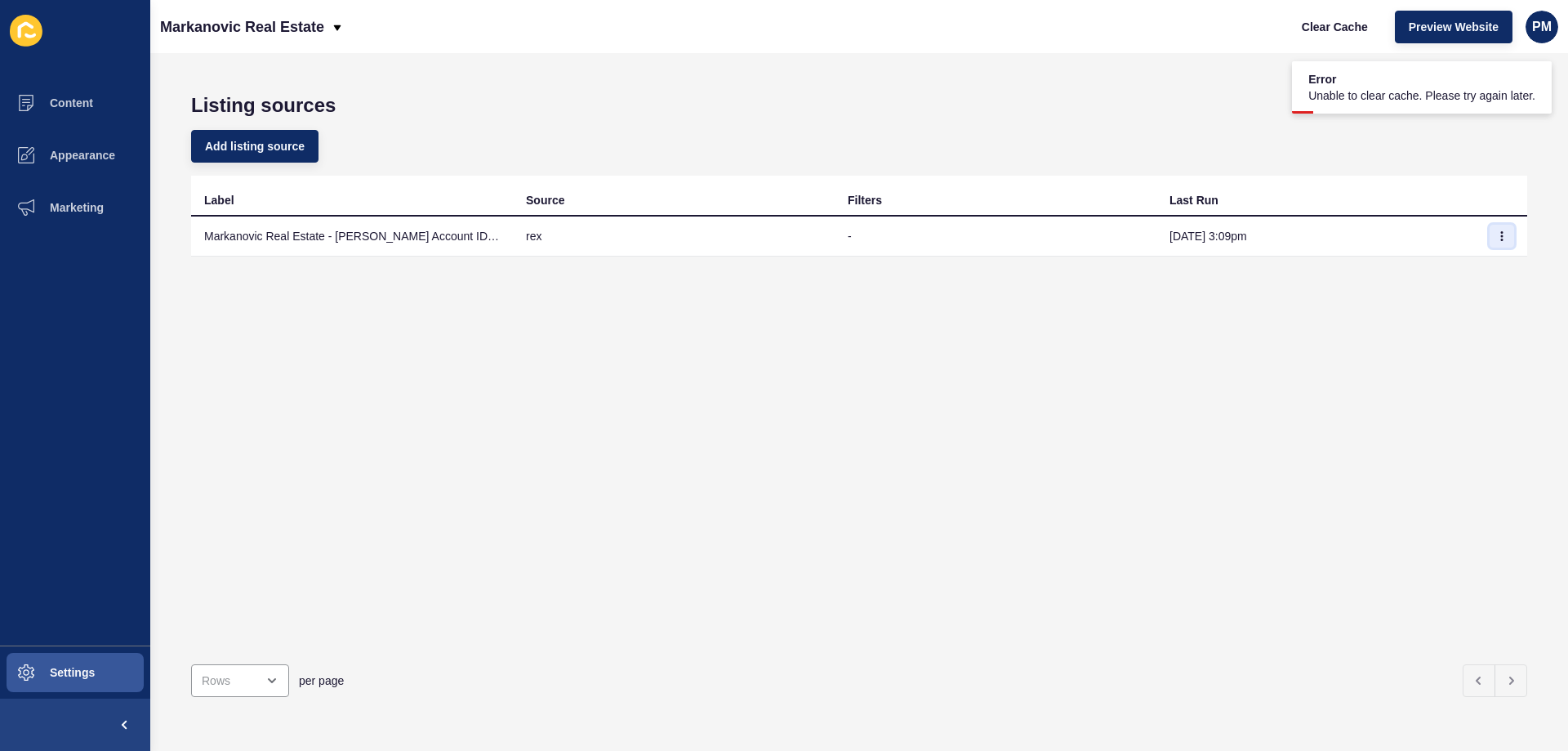
click at [1496, 234] on button "button" at bounding box center [1501, 236] width 24 height 23
click at [1421, 268] on link "Sync now" at bounding box center [1445, 268] width 114 height 36
click at [1493, 248] on td at bounding box center [1502, 237] width 49 height 40
click at [1494, 238] on button "button" at bounding box center [1501, 236] width 24 height 23
click at [1477, 270] on link "Sync now" at bounding box center [1445, 268] width 114 height 36
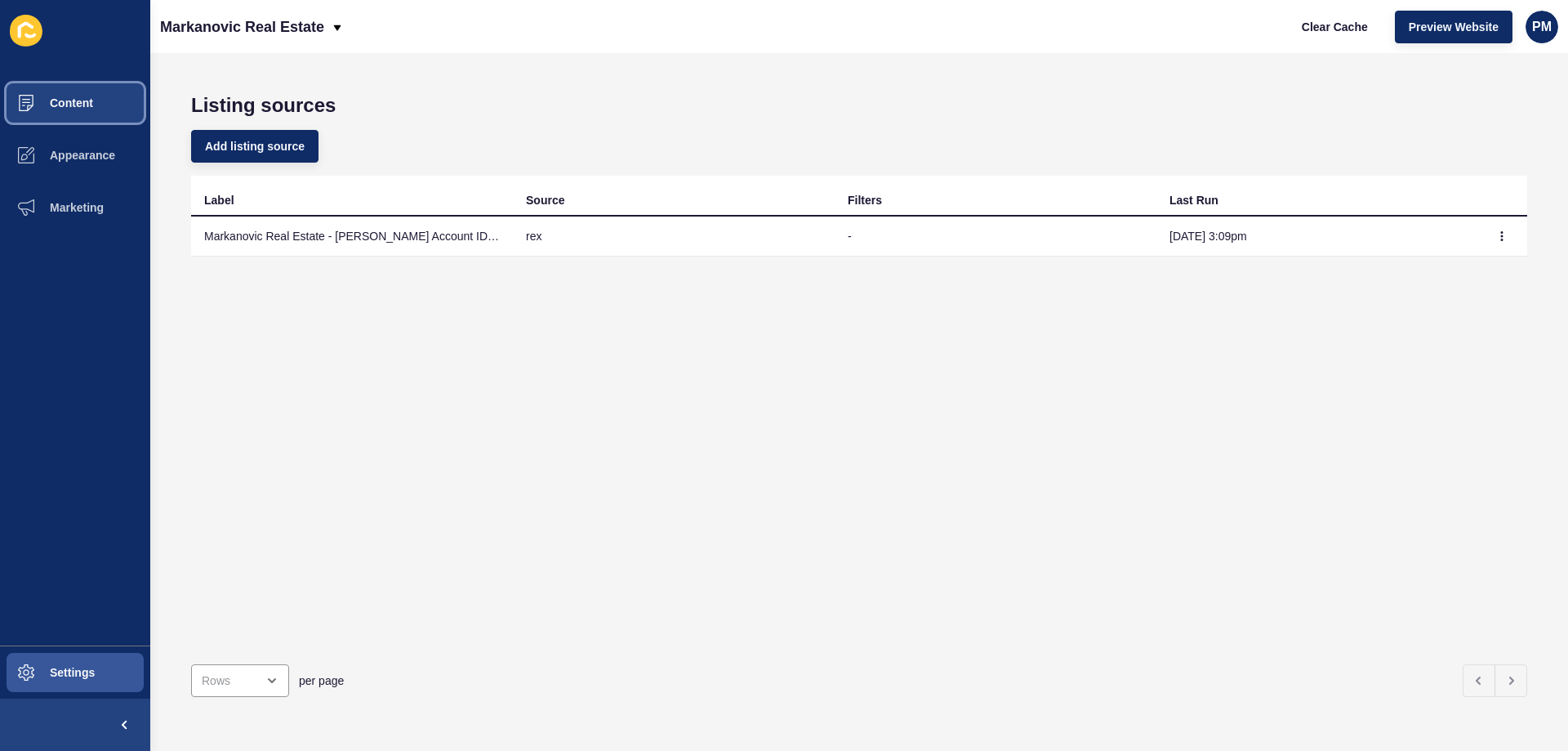
click at [87, 99] on span "Content" at bounding box center [45, 102] width 95 height 13
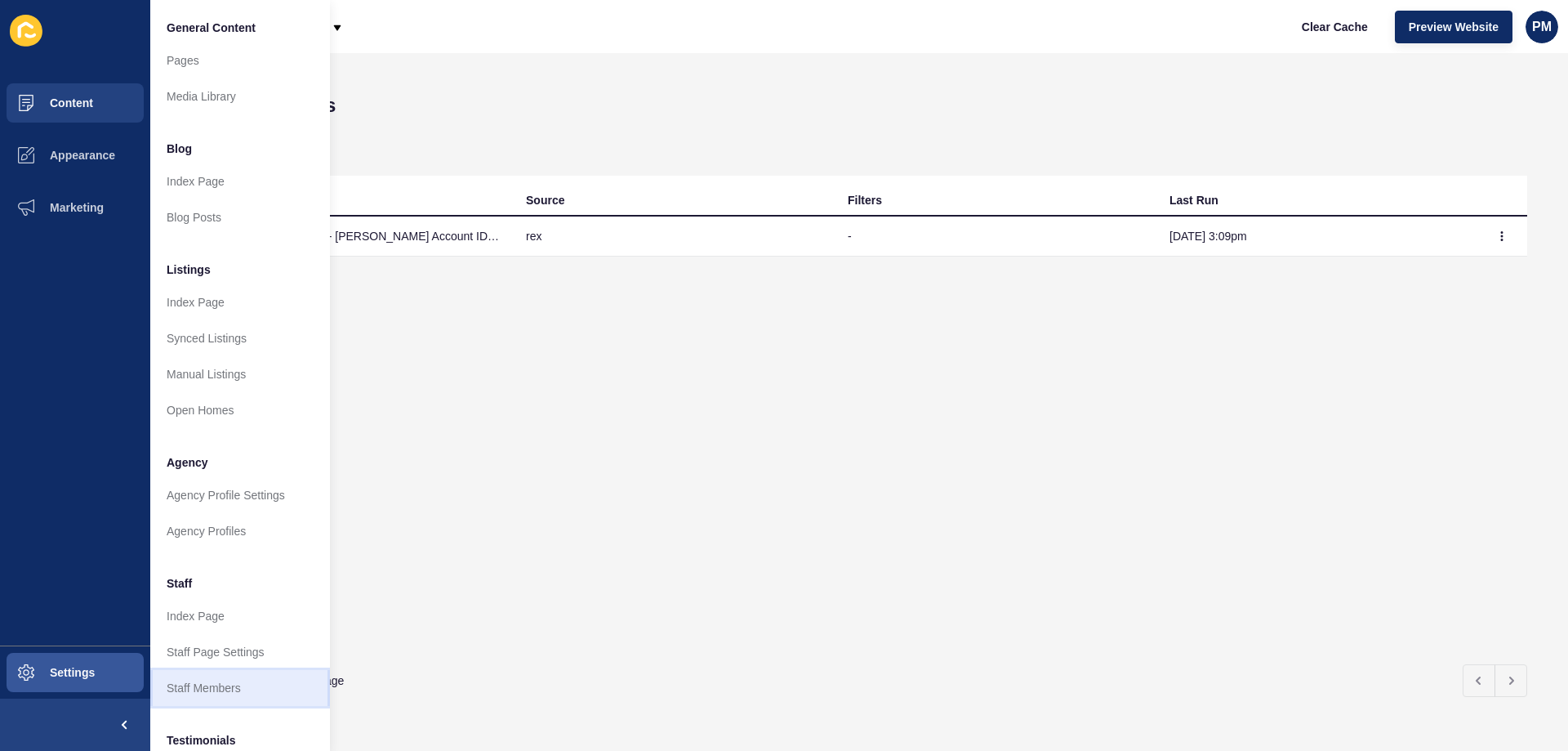
click at [232, 684] on link "Staff Members" at bounding box center [239, 687] width 179 height 36
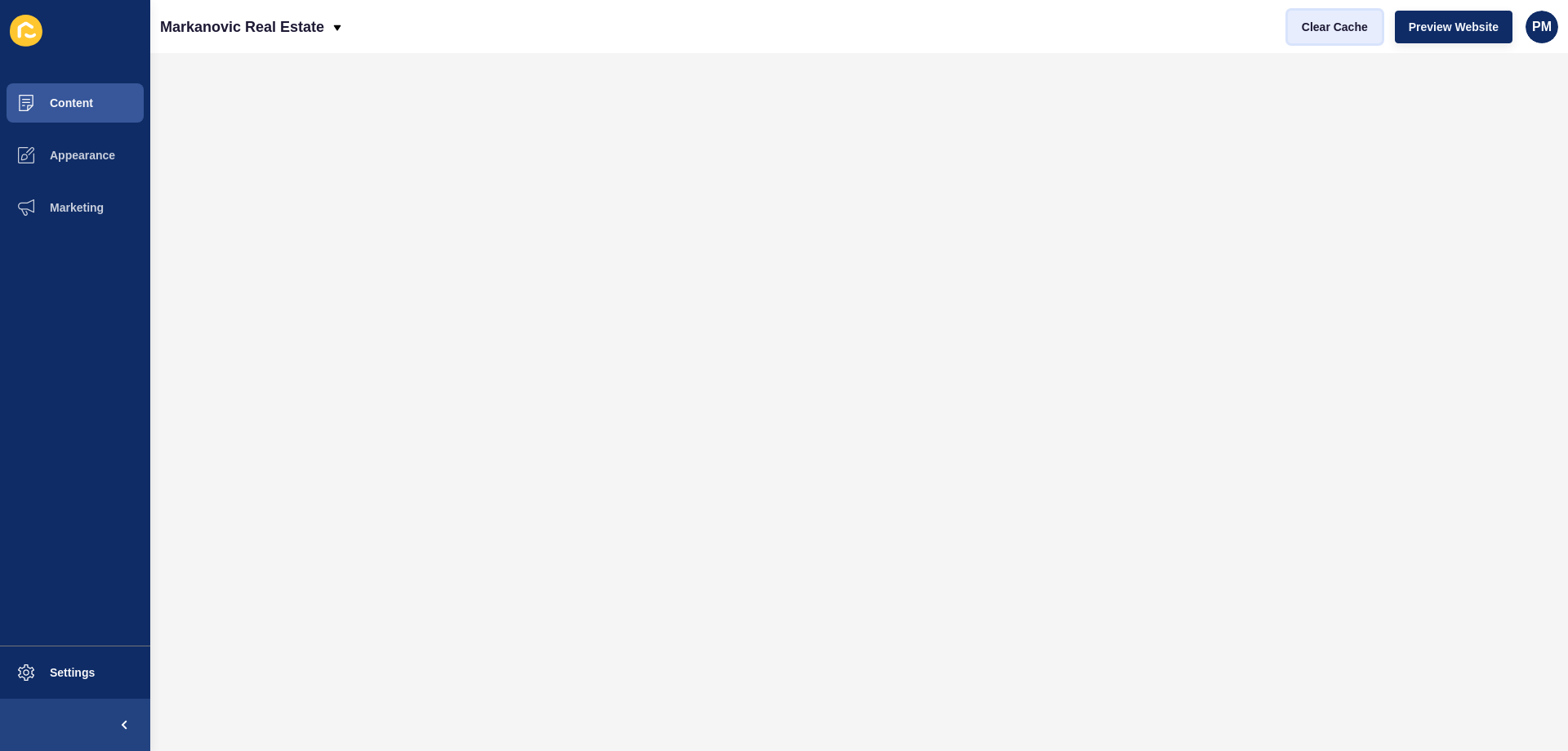
click at [1322, 28] on span "Clear Cache" at bounding box center [1335, 27] width 66 height 16
click at [1335, 35] on span "Clear Cache" at bounding box center [1335, 27] width 66 height 16
click at [64, 672] on span "Settings" at bounding box center [46, 672] width 97 height 13
click at [85, 118] on button "Content" at bounding box center [75, 103] width 150 height 52
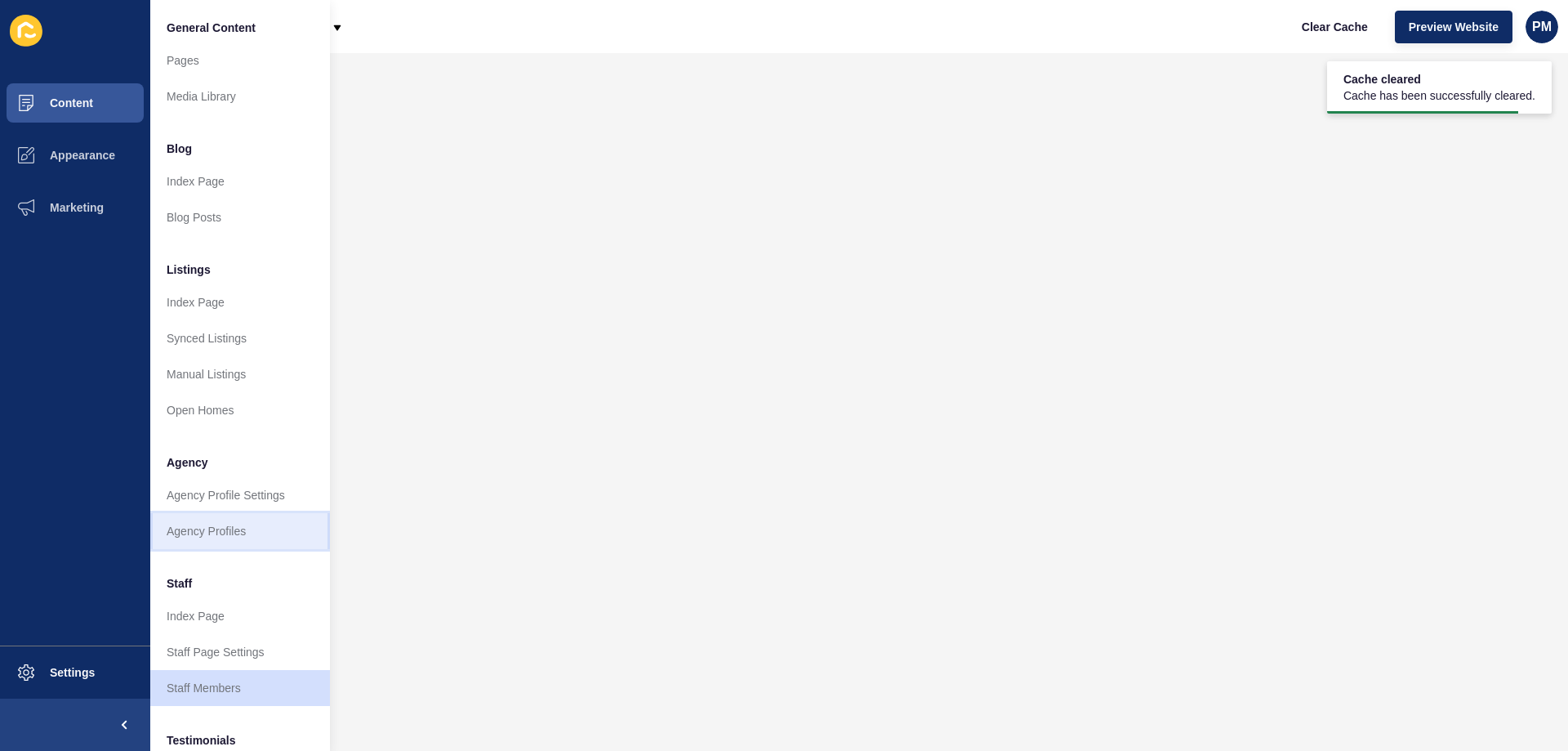
click at [238, 531] on link "Agency Profiles" at bounding box center [239, 531] width 179 height 36
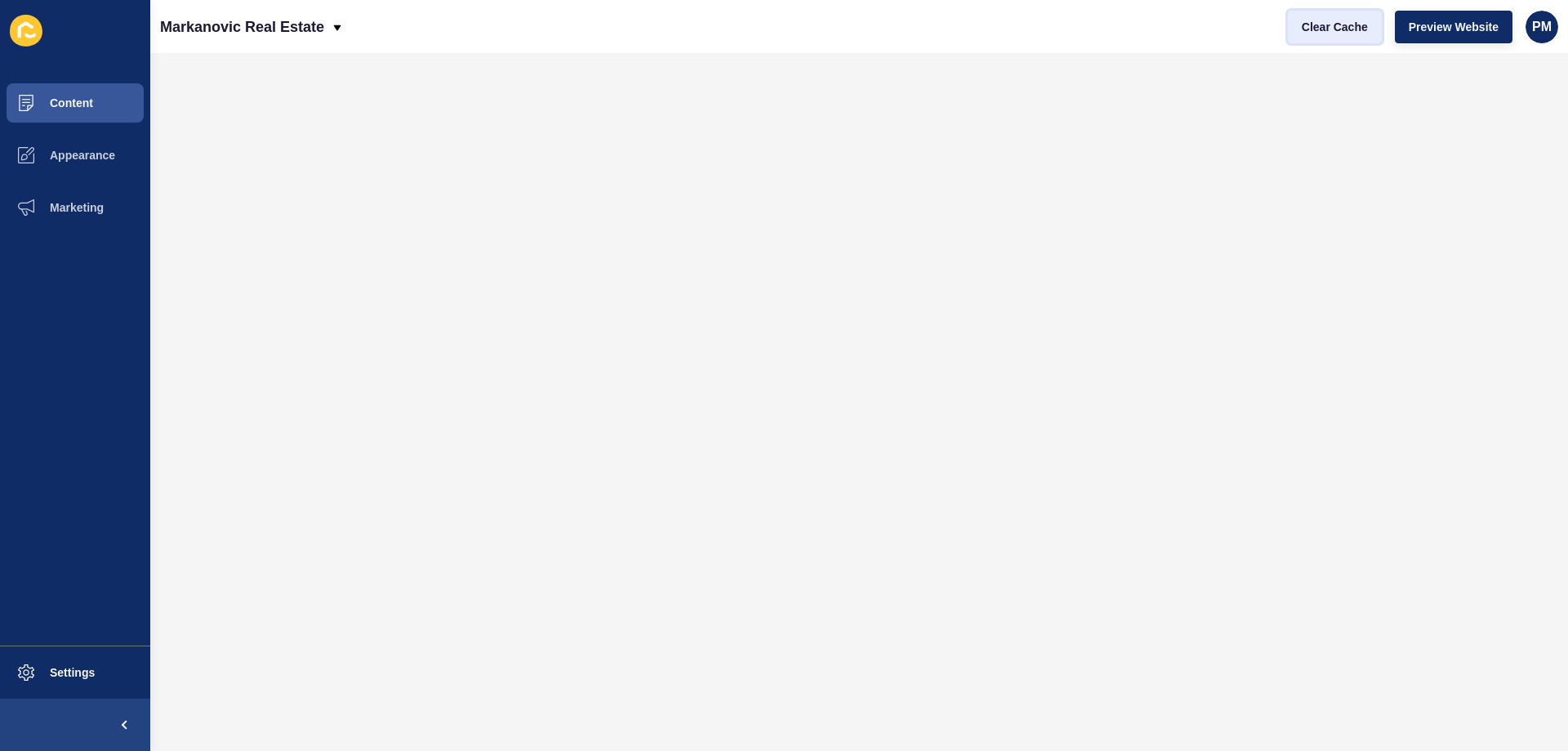
click at [1328, 28] on span "Clear Cache" at bounding box center [1335, 27] width 66 height 16
click at [88, 667] on span "Settings" at bounding box center [46, 672] width 97 height 13
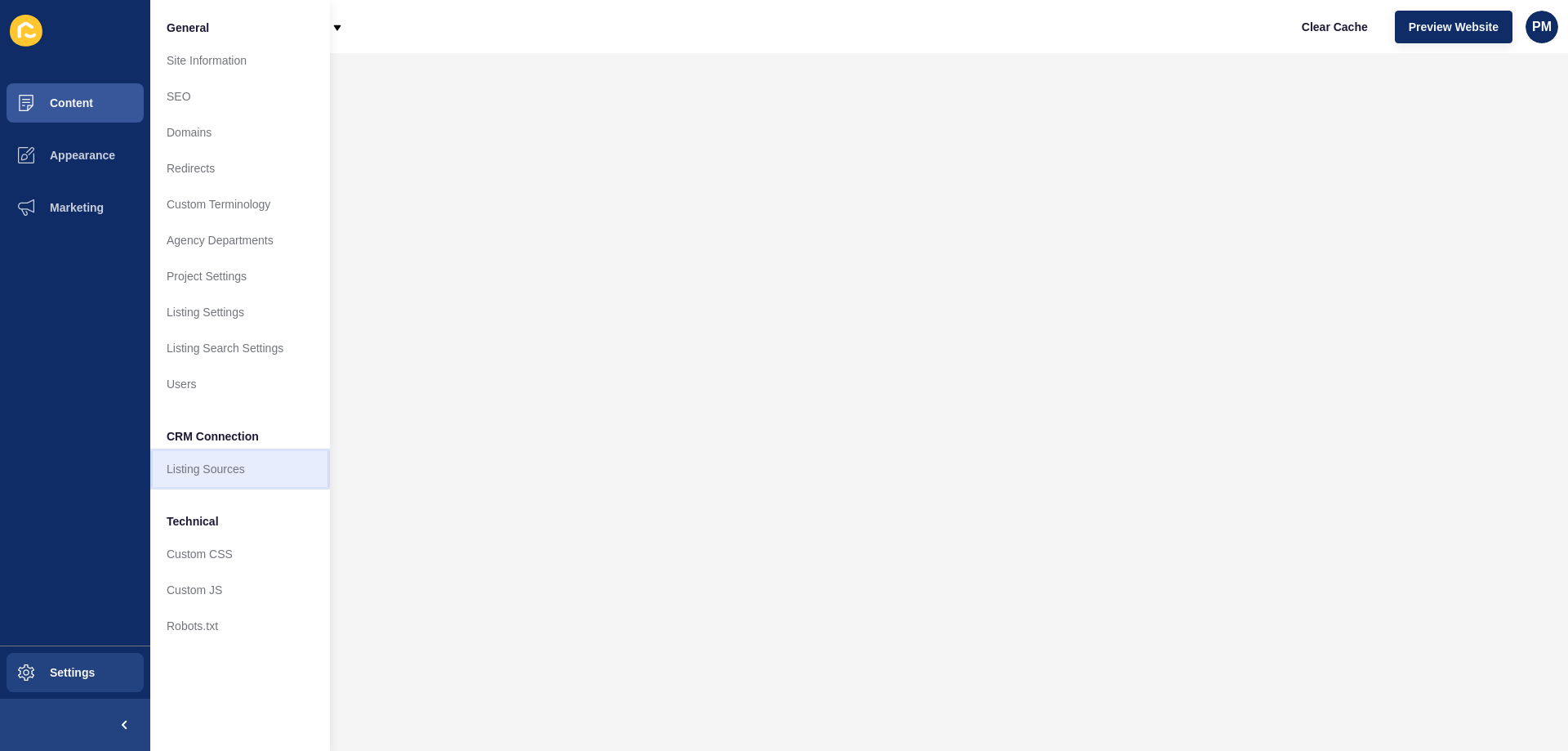
click at [226, 455] on link "Listing Sources" at bounding box center [239, 468] width 179 height 36
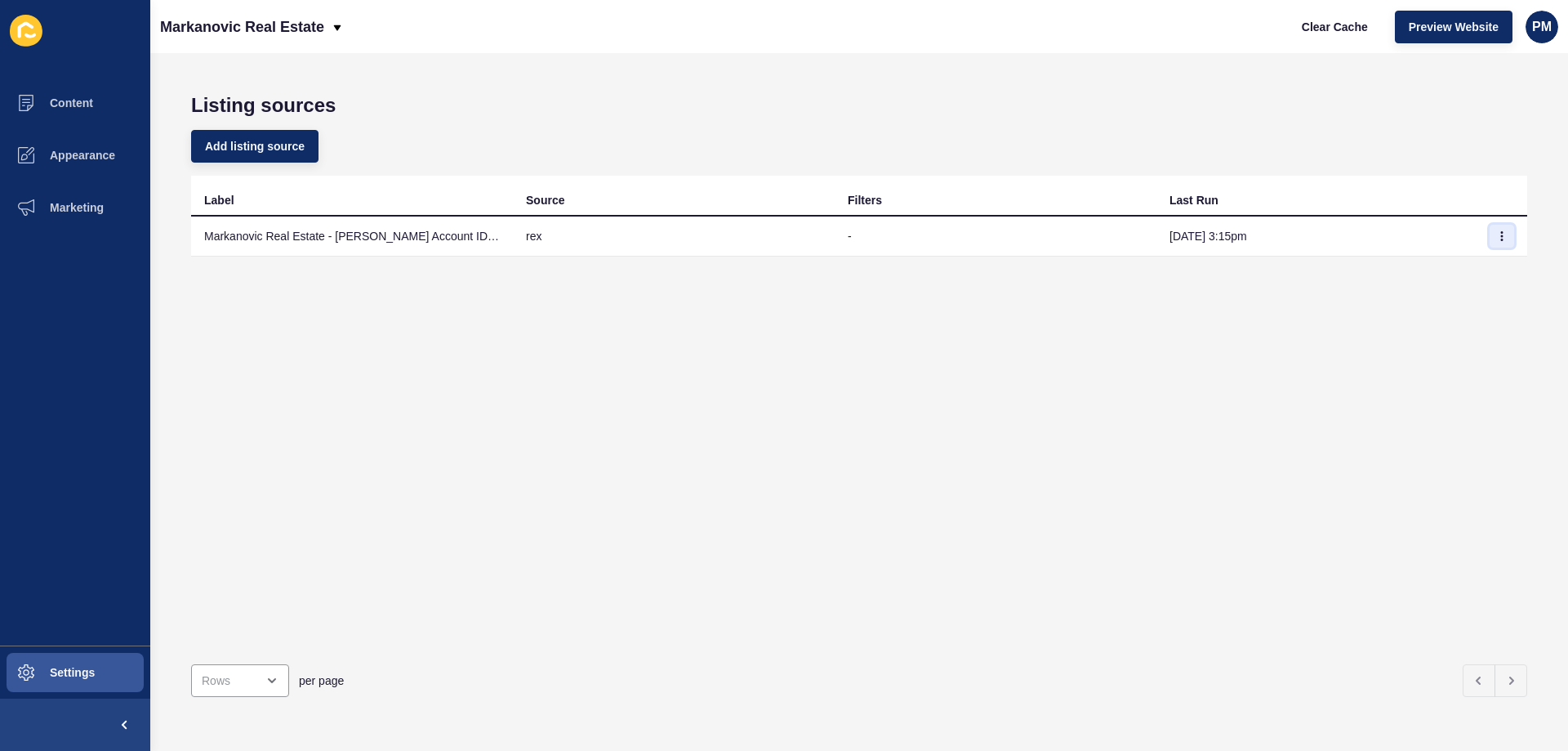
click at [1501, 236] on icon "button" at bounding box center [1501, 236] width 1 height 8
click at [1457, 258] on link "Sync now" at bounding box center [1445, 268] width 114 height 36
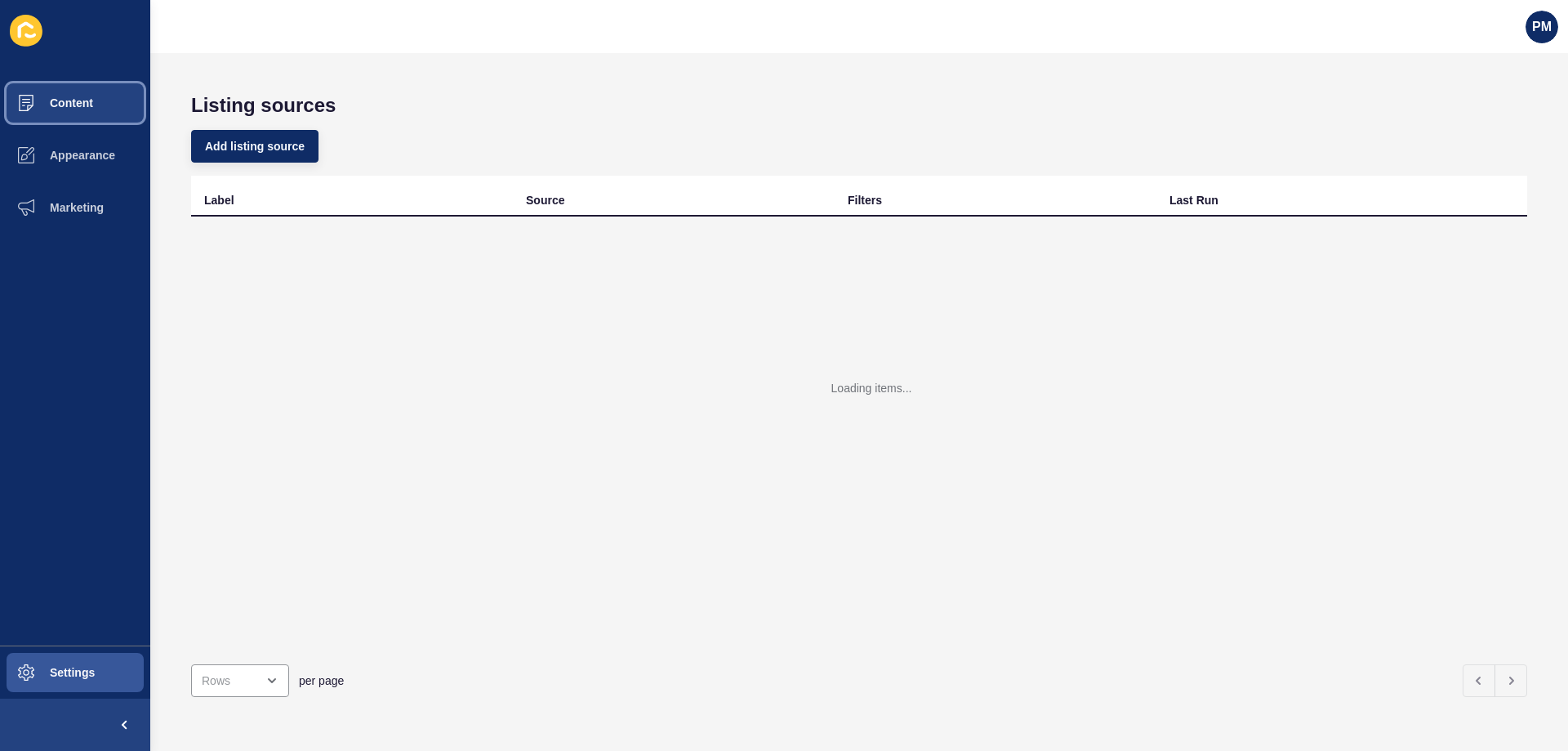
click at [79, 105] on span "Content" at bounding box center [45, 102] width 95 height 13
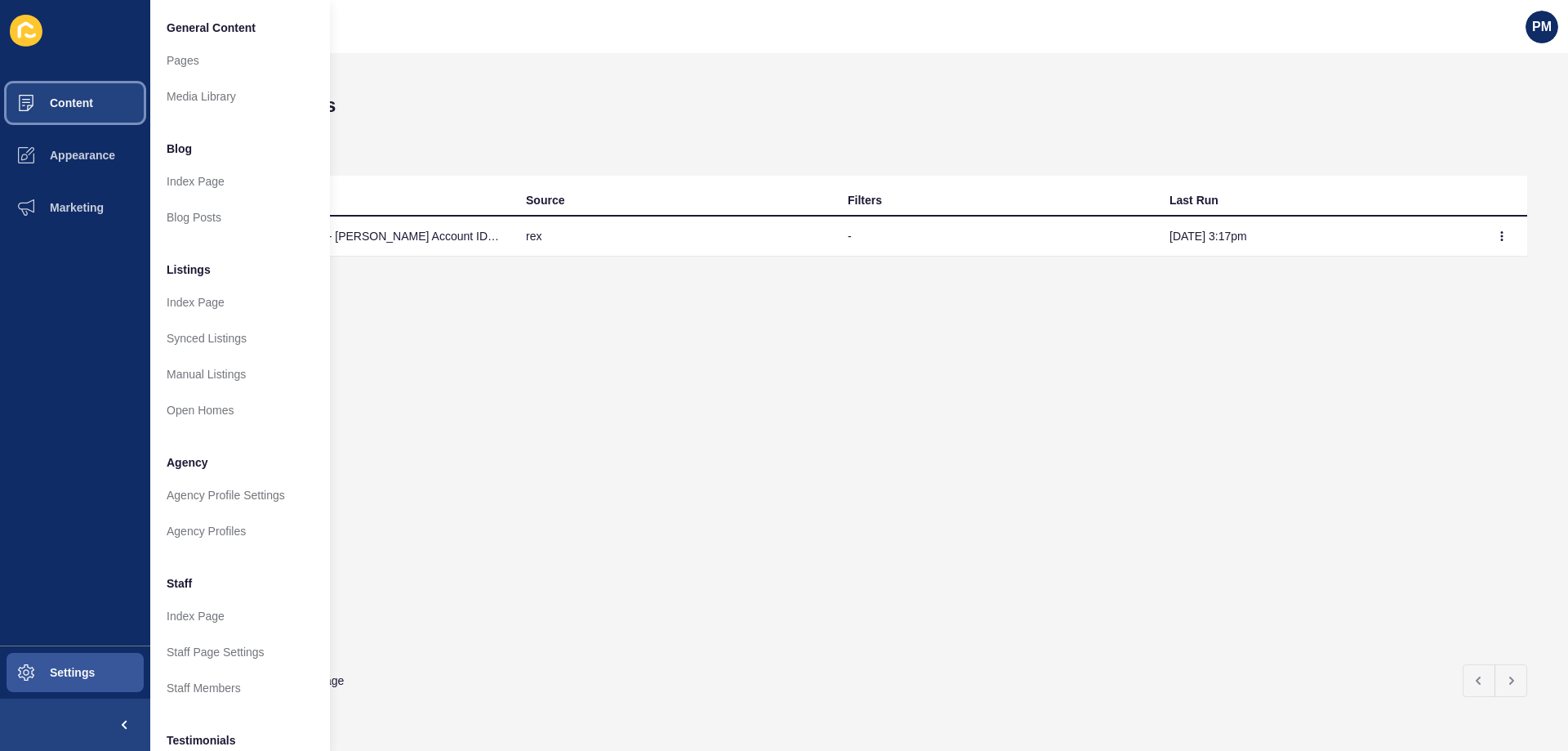
click at [79, 105] on span "Content" at bounding box center [45, 102] width 95 height 13
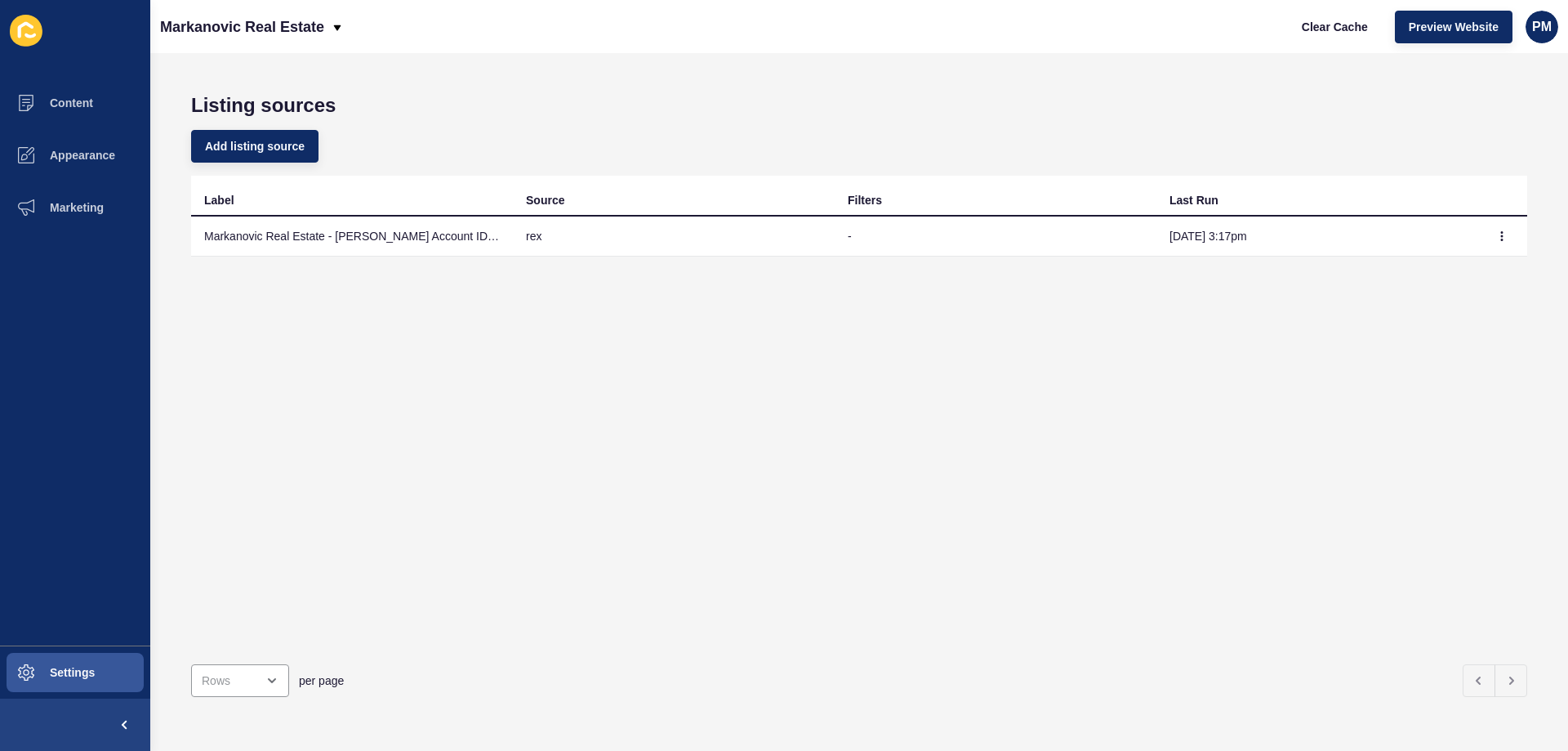
click at [1156, 236] on td "Sep 30, 3:17pm" at bounding box center [1317, 237] width 322 height 40
click at [90, 103] on span "Content" at bounding box center [45, 102] width 95 height 13
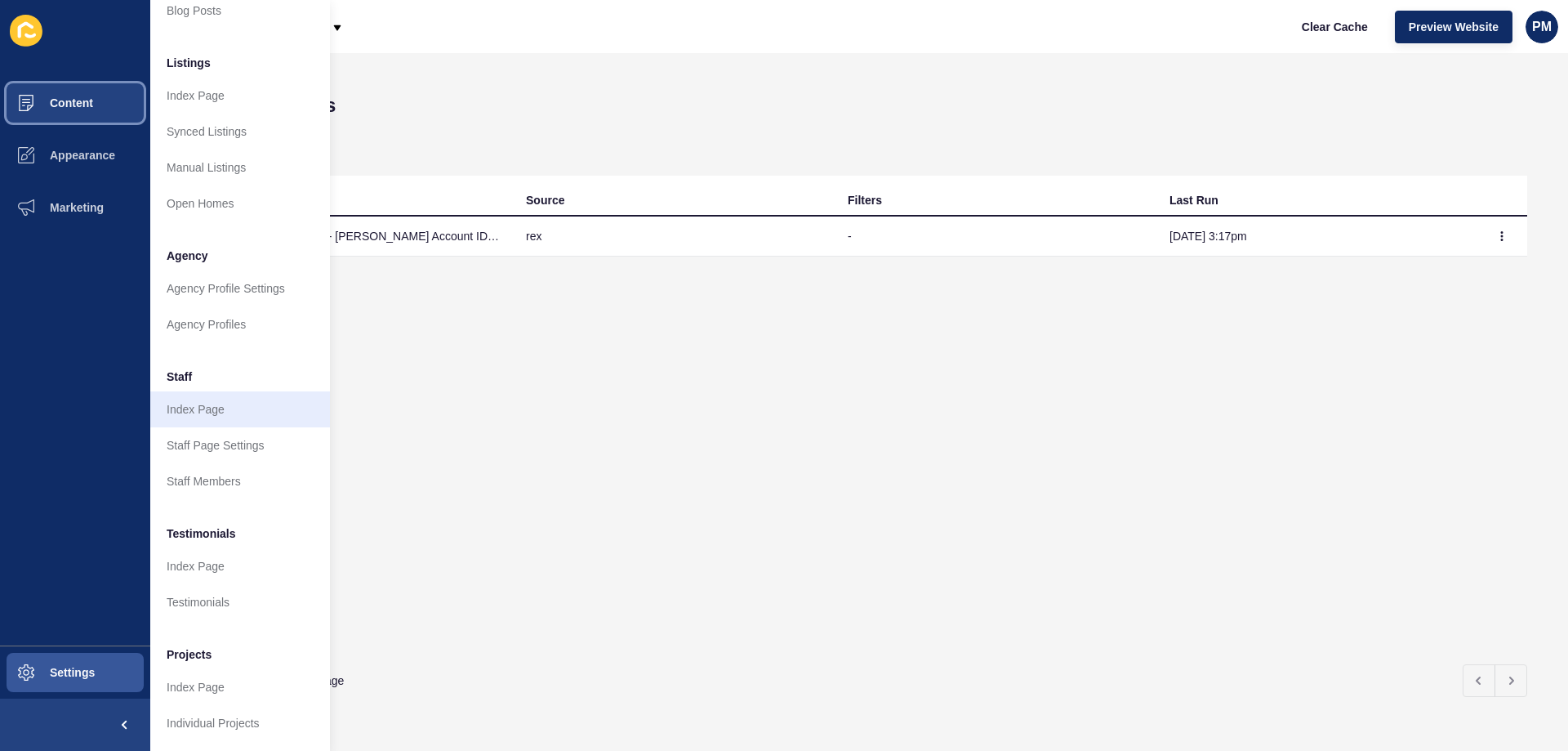
scroll to position [1, 0]
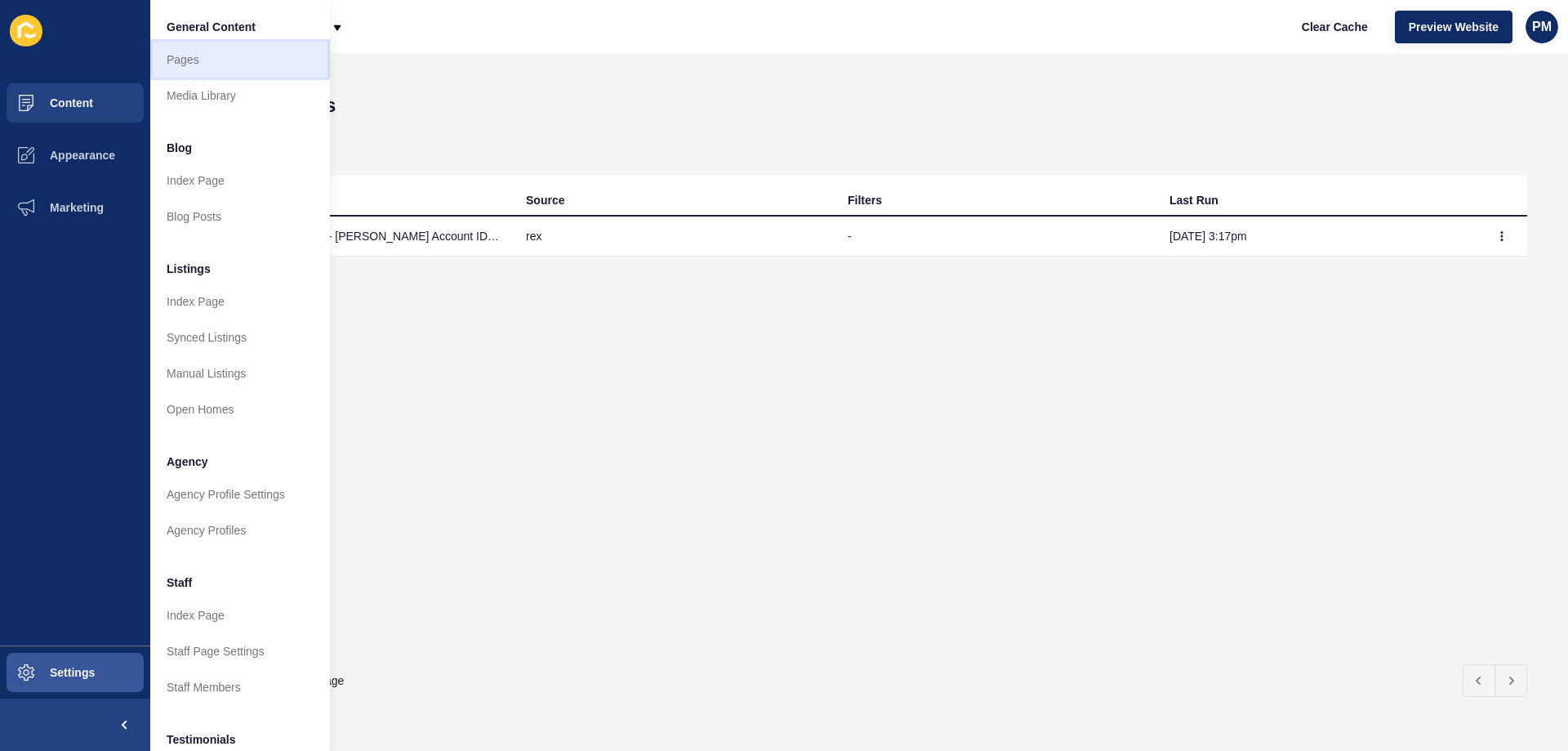
click at [173, 48] on link "Pages" at bounding box center [239, 59] width 179 height 36
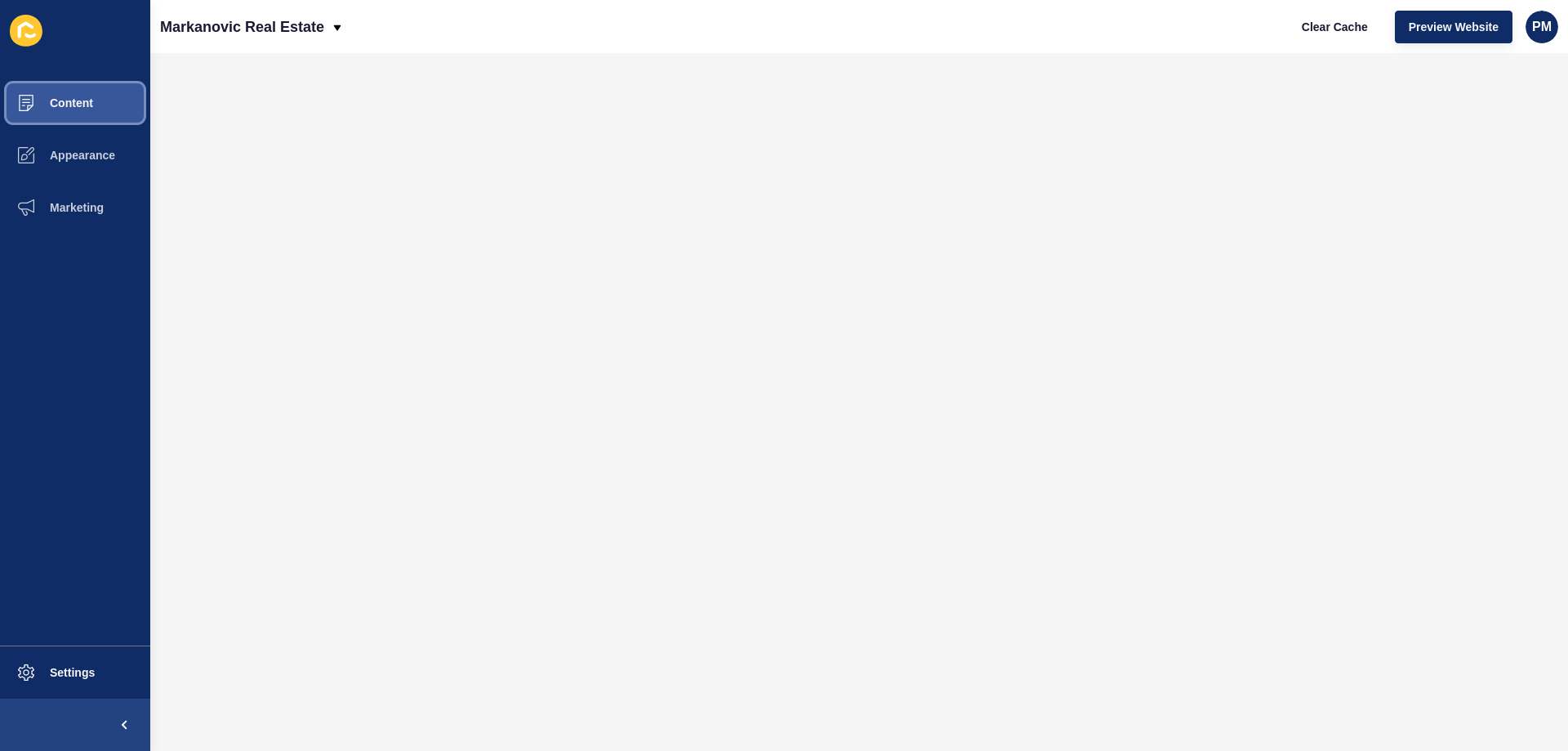
click at [101, 96] on button "Content" at bounding box center [75, 103] width 150 height 52
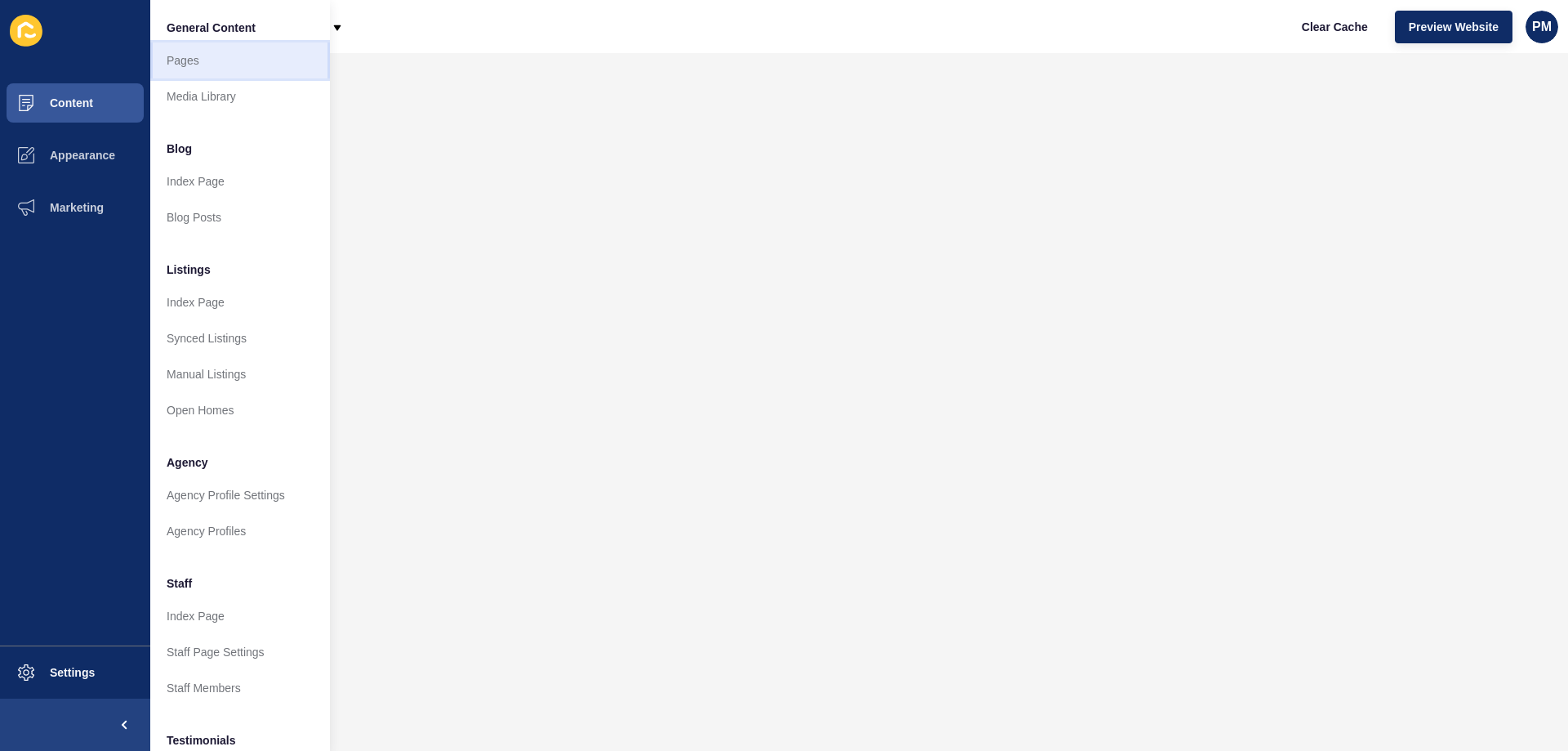
click at [231, 56] on link "Pages" at bounding box center [239, 60] width 179 height 36
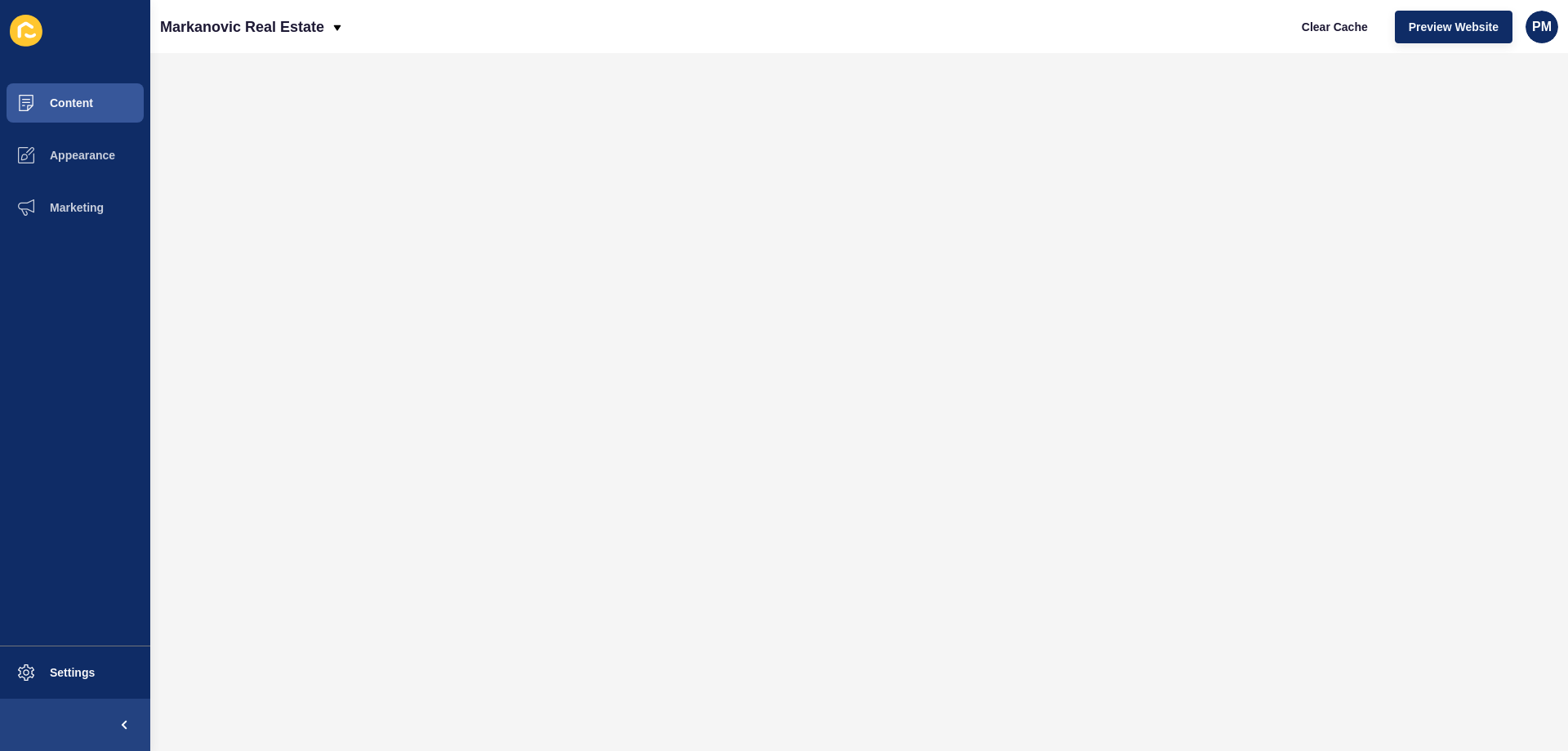
click at [28, 34] on icon at bounding box center [26, 30] width 33 height 32
click at [87, 676] on span "Settings" at bounding box center [46, 672] width 97 height 13
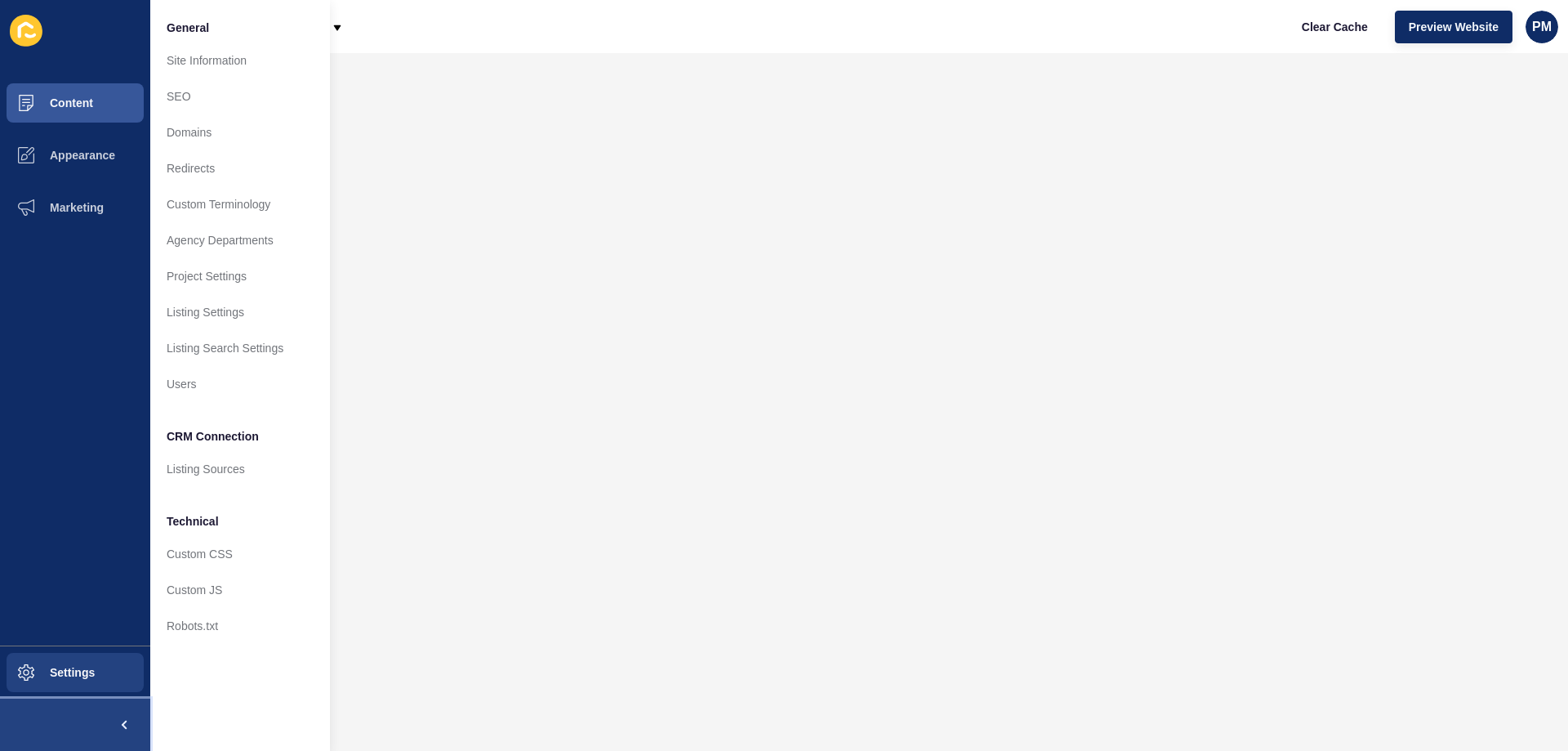
click at [127, 735] on span at bounding box center [124, 724] width 52 height 52
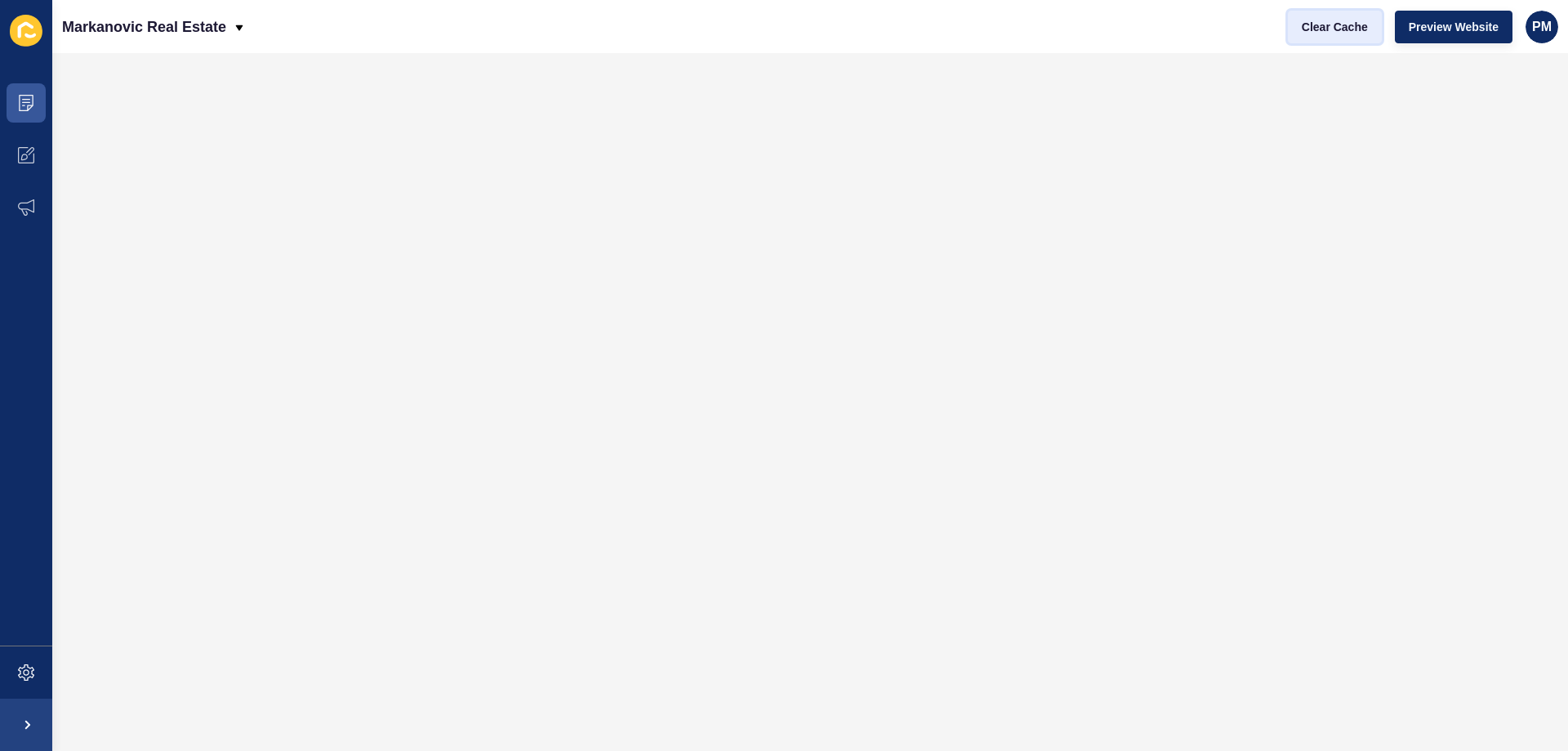
click at [1355, 25] on span "Clear Cache" at bounding box center [1335, 27] width 66 height 16
click at [23, 107] on icon at bounding box center [26, 102] width 16 height 16
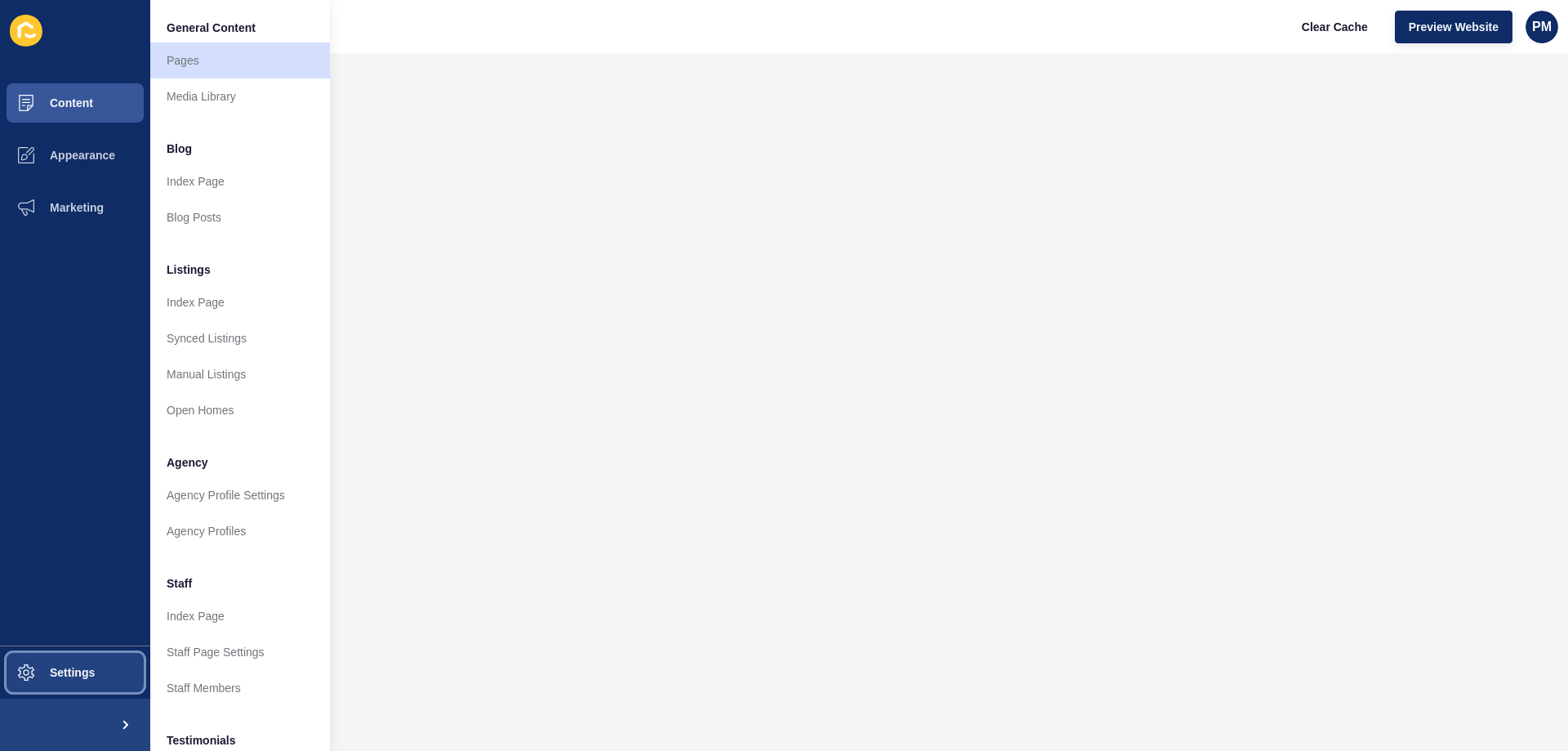
click at [77, 674] on span "Settings" at bounding box center [46, 672] width 97 height 13
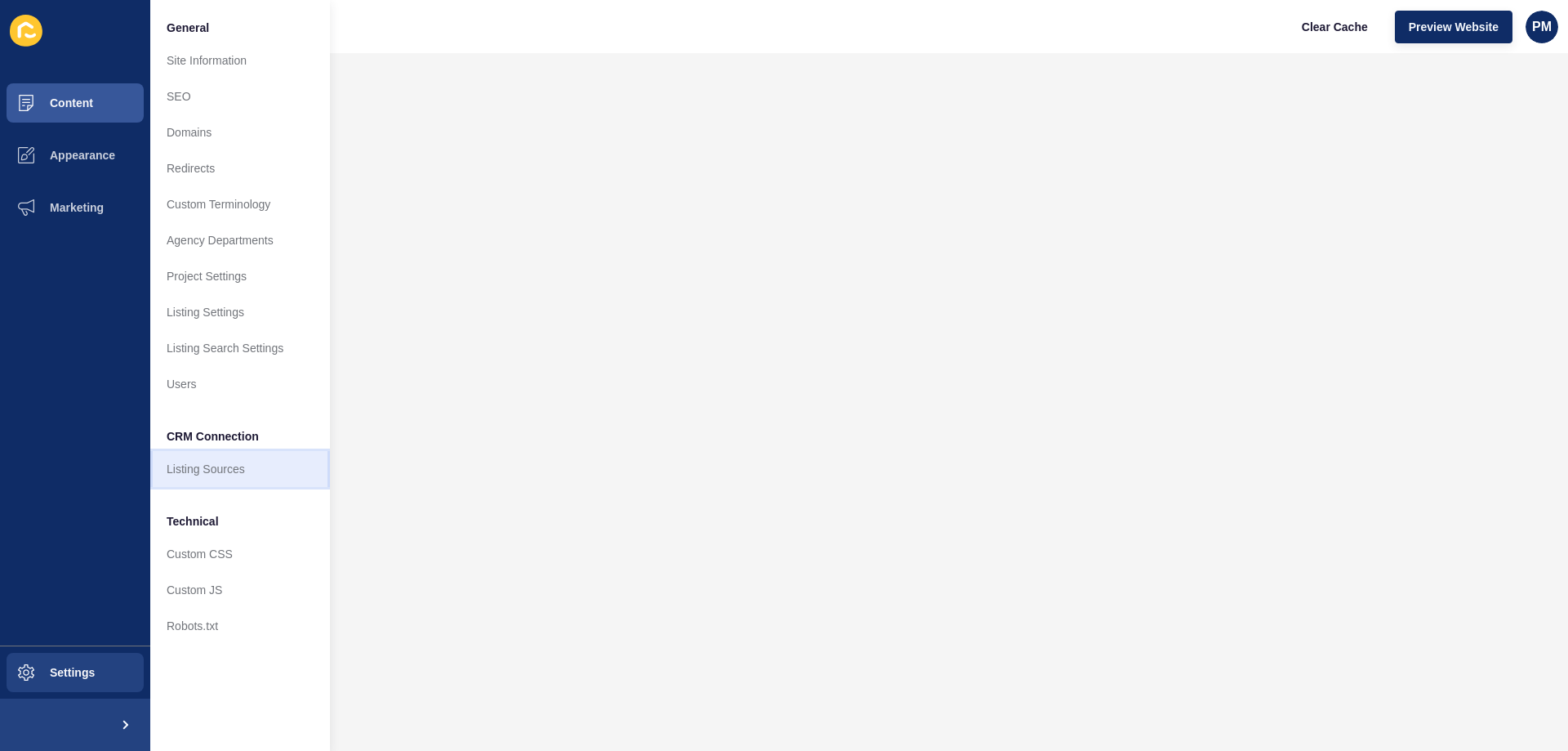
click at [230, 471] on link "Listing Sources" at bounding box center [239, 468] width 179 height 36
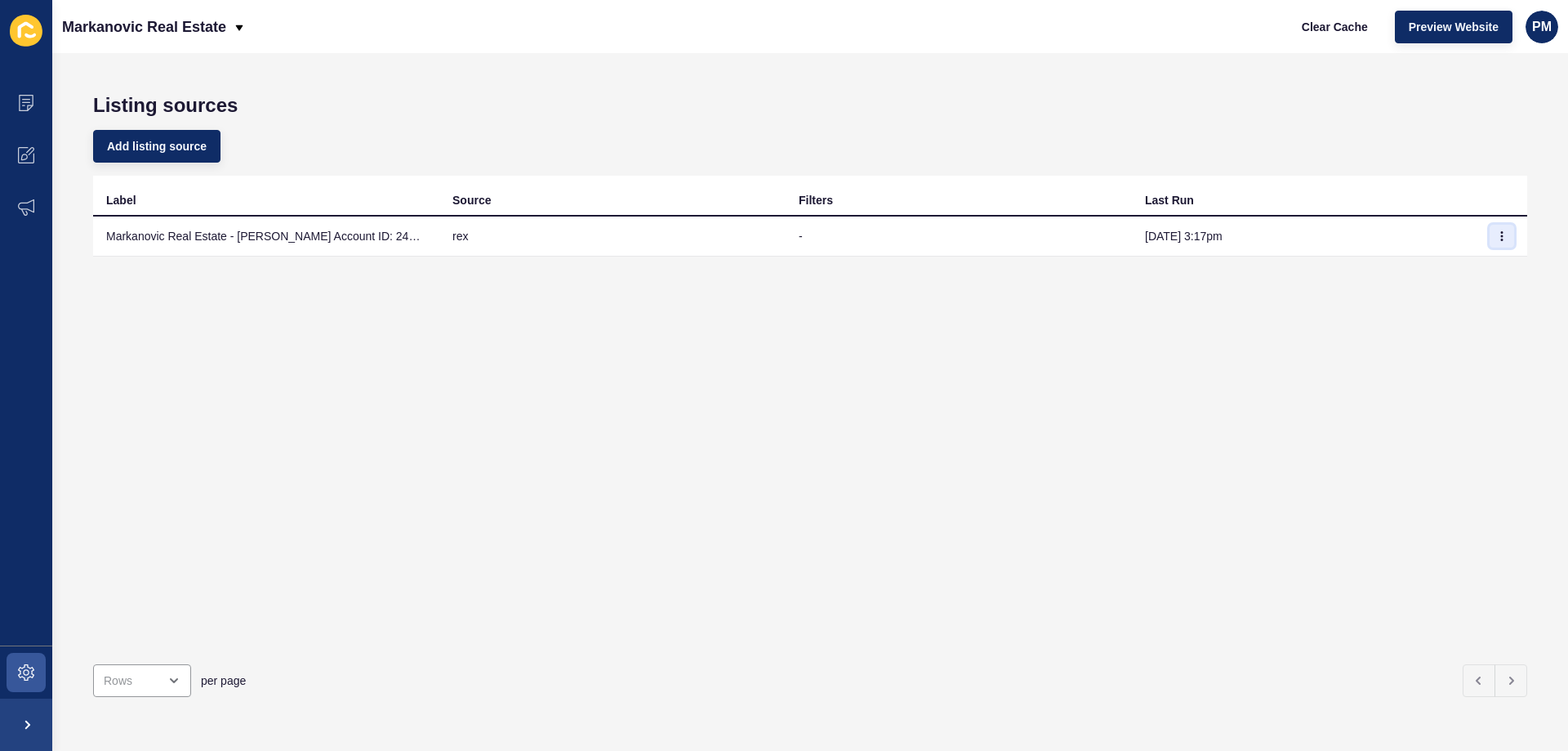
click at [1497, 238] on icon "button" at bounding box center [1501, 236] width 10 height 10
click at [1430, 265] on link "Sync now" at bounding box center [1445, 268] width 114 height 36
click at [23, 96] on icon at bounding box center [26, 102] width 16 height 16
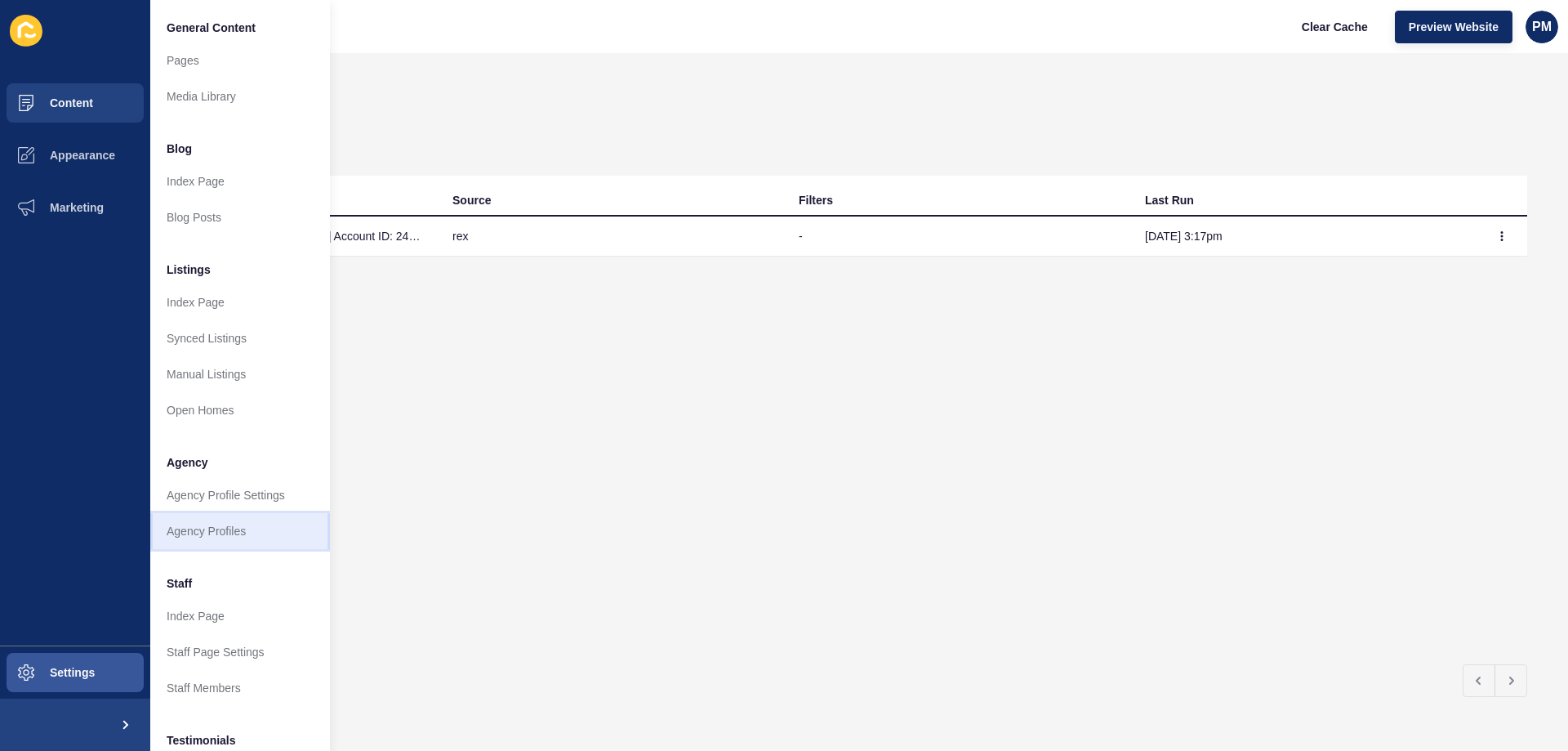
click at [223, 527] on link "Agency Profiles" at bounding box center [239, 531] width 179 height 36
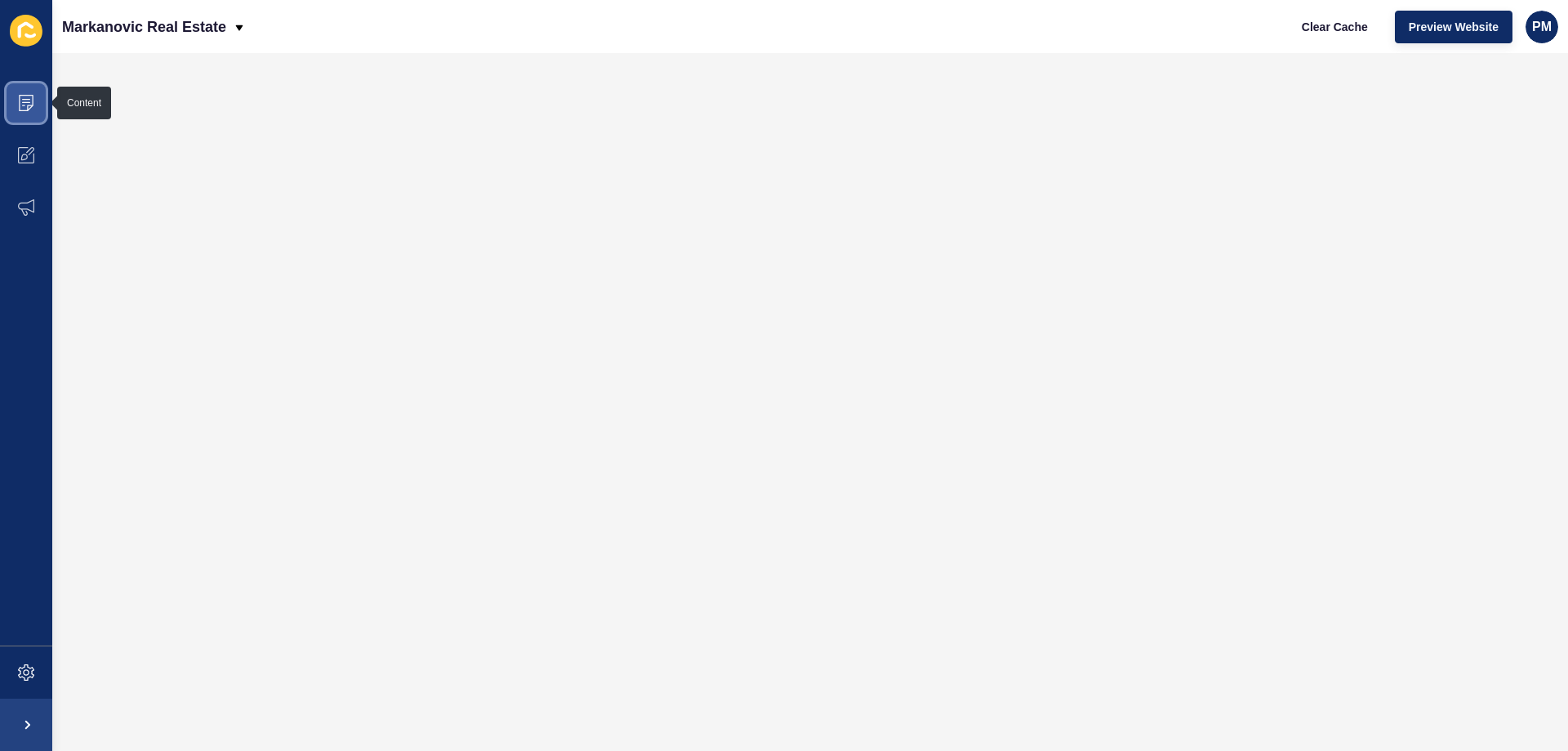
click at [34, 92] on span at bounding box center [26, 103] width 52 height 52
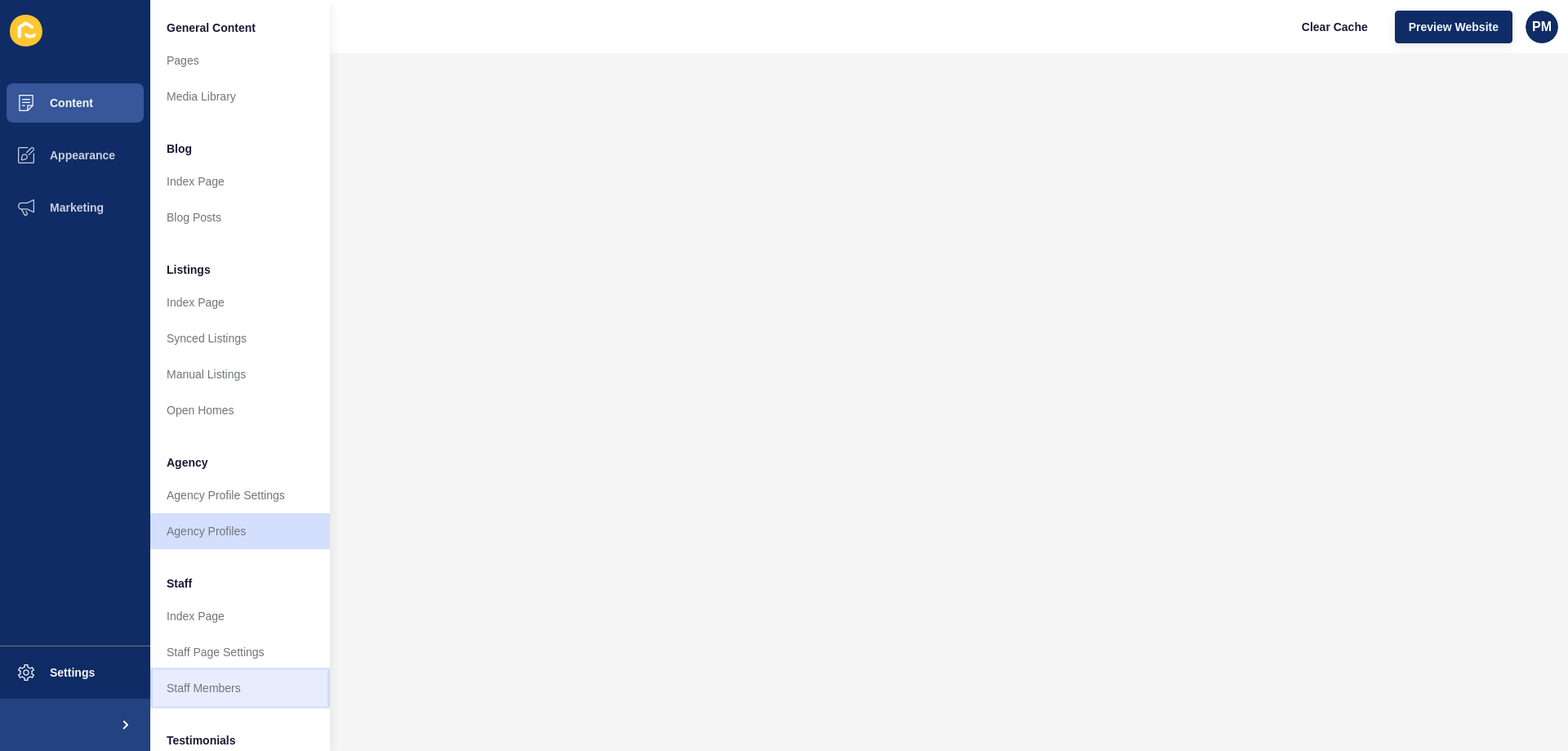
click at [222, 680] on link "Staff Members" at bounding box center [239, 687] width 179 height 36
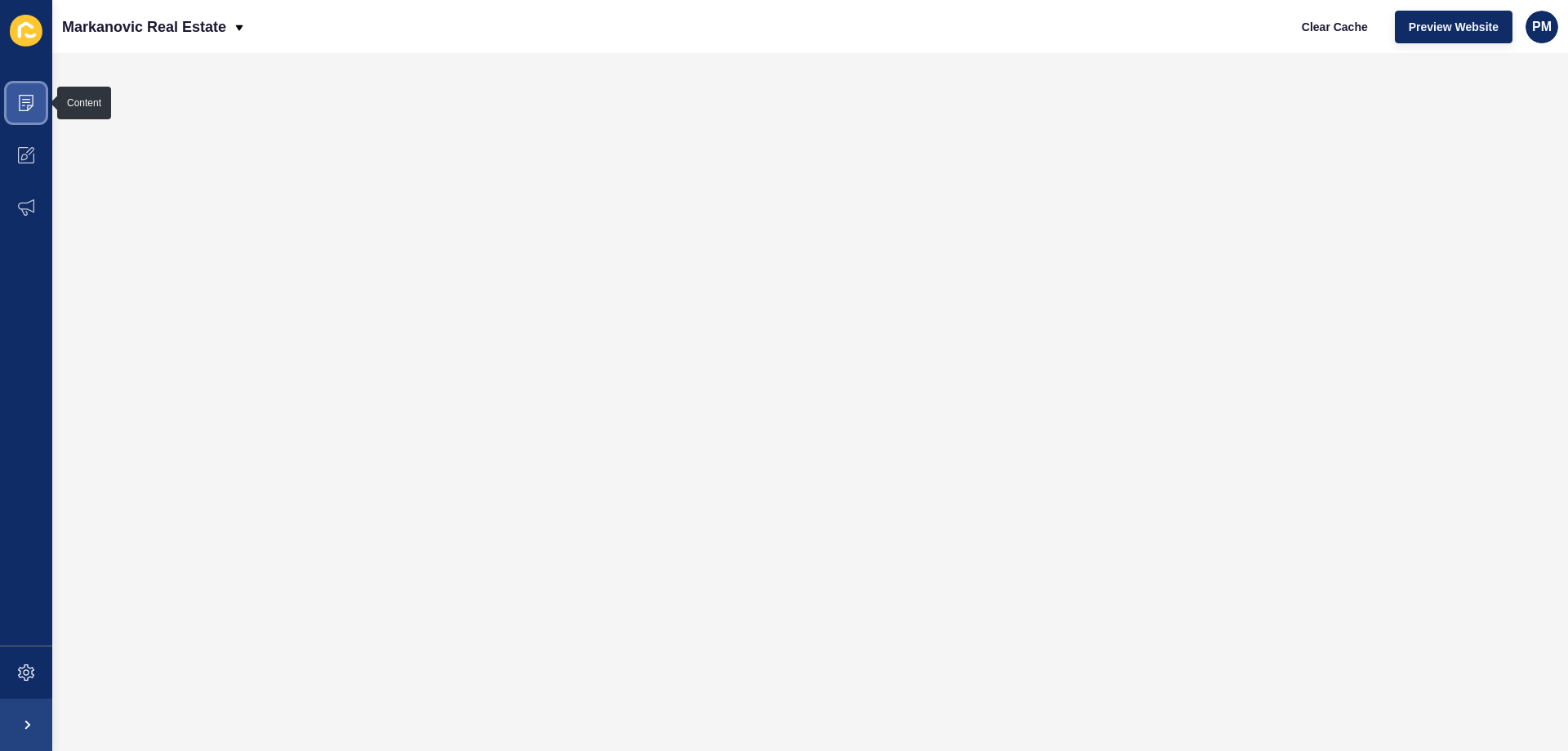
click at [31, 99] on icon at bounding box center [26, 102] width 16 height 16
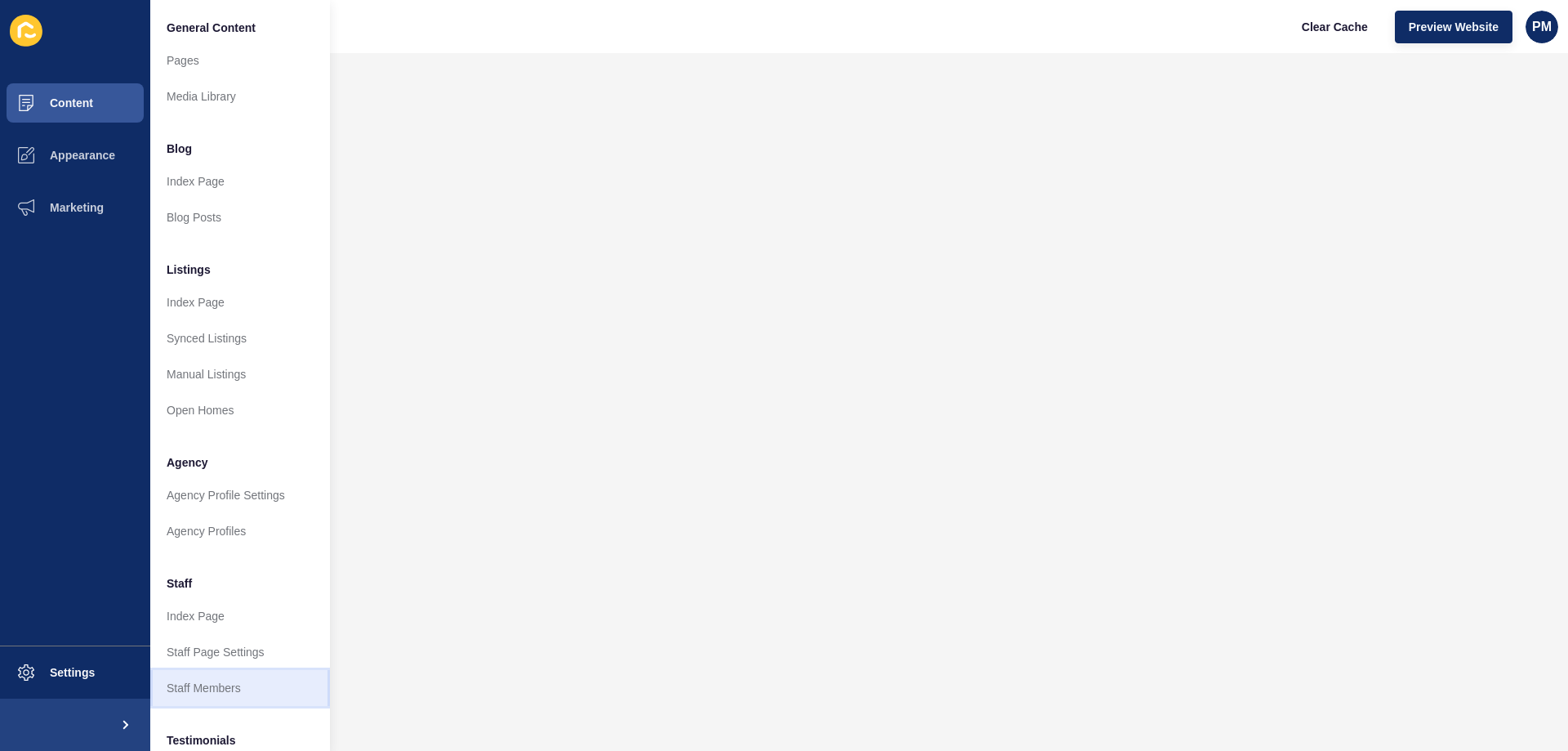
click at [211, 687] on link "Staff Members" at bounding box center [239, 687] width 179 height 36
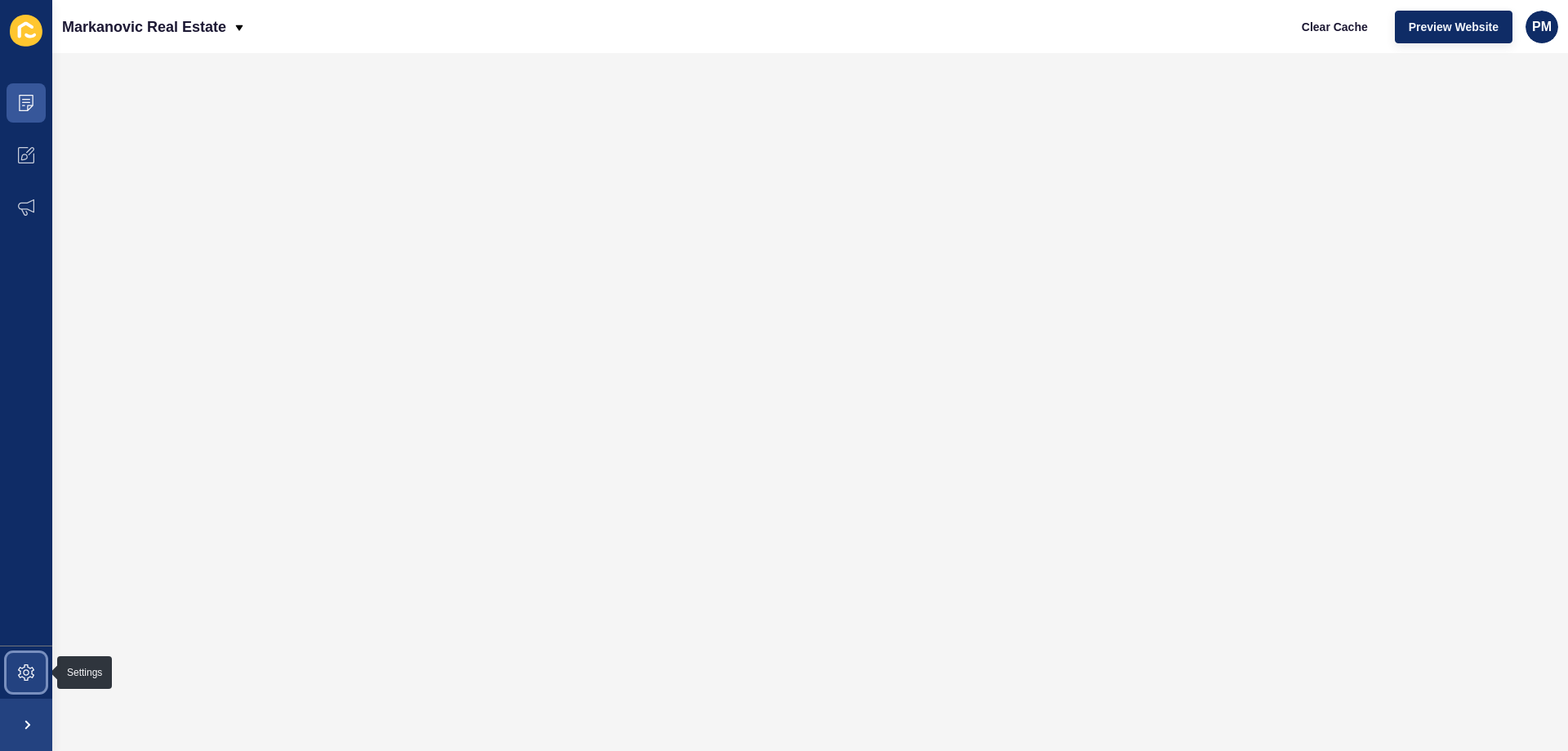
click at [27, 669] on icon at bounding box center [26, 673] width 7 height 7
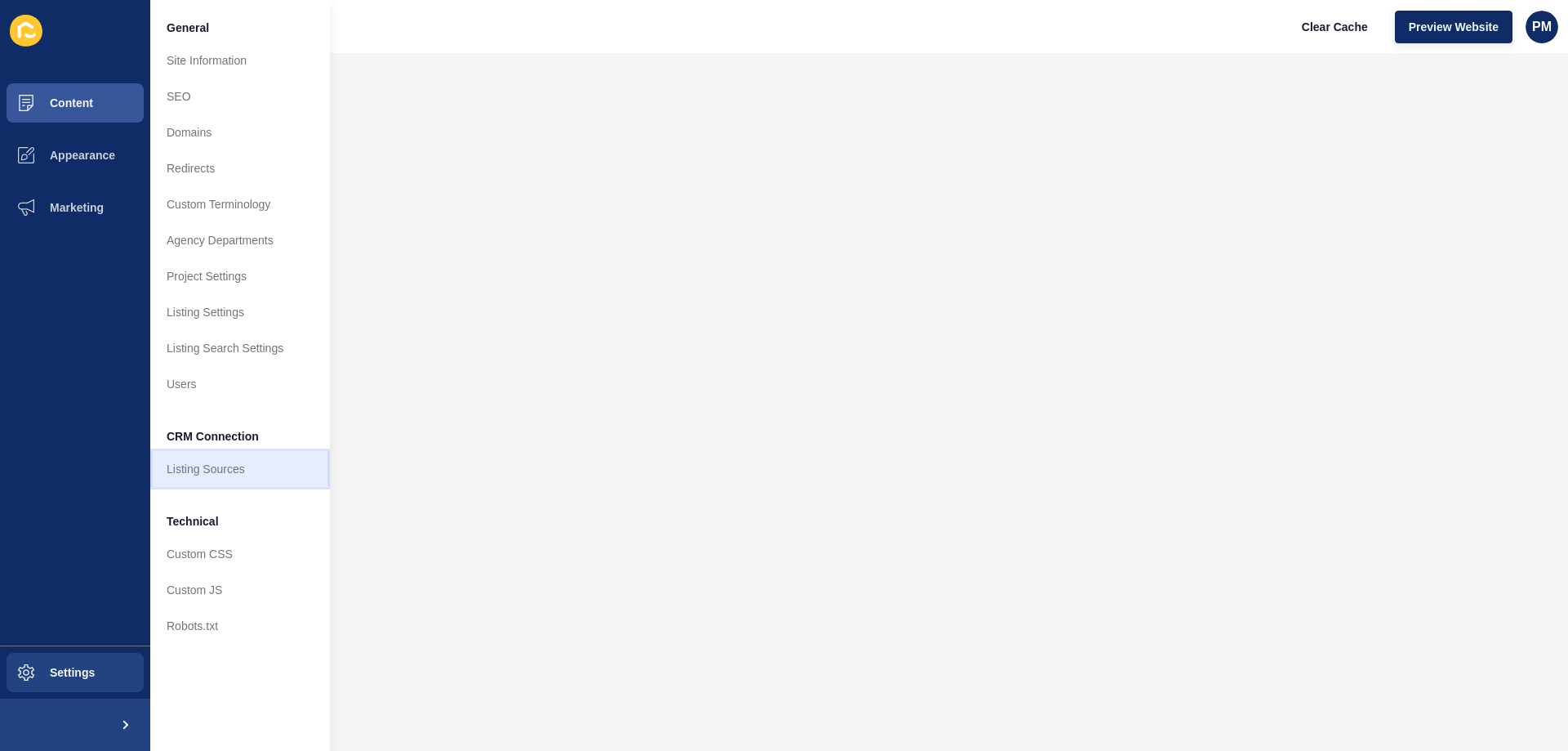
click at [229, 471] on link "Listing Sources" at bounding box center [239, 468] width 179 height 36
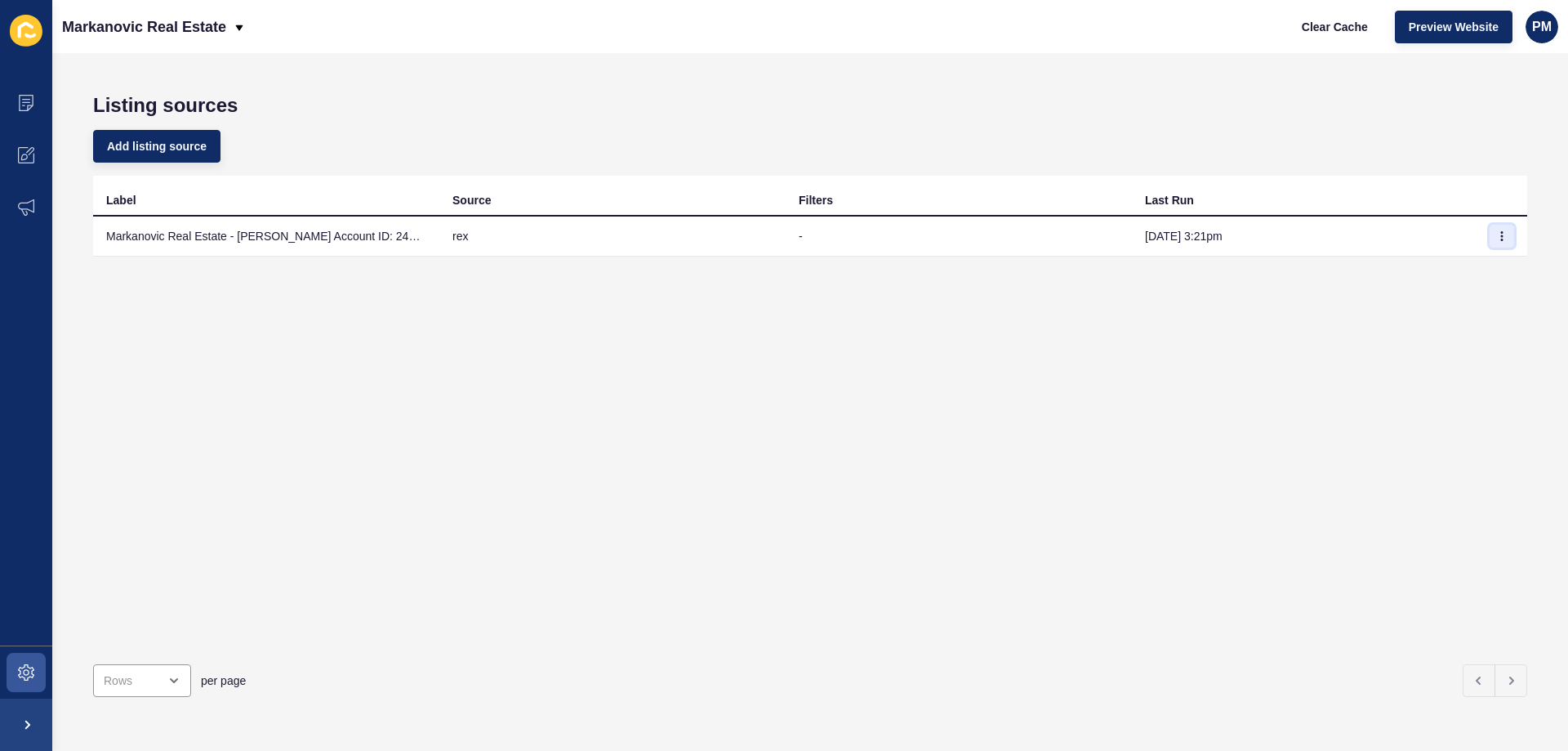
click at [1489, 234] on button "button" at bounding box center [1501, 236] width 24 height 23
click at [1441, 268] on link "Sync now" at bounding box center [1445, 268] width 114 height 36
